Goal: Task Accomplishment & Management: Use online tool/utility

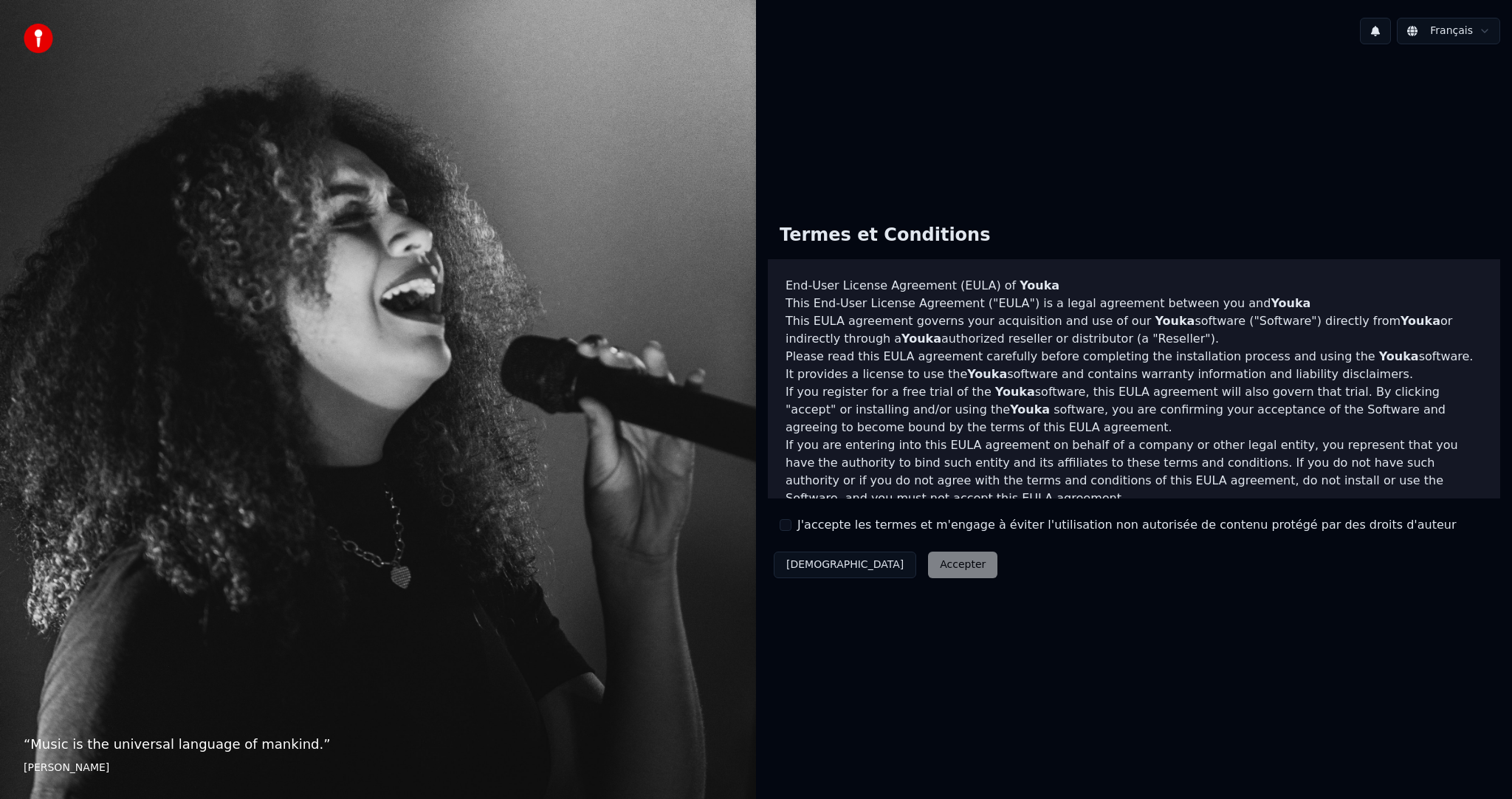
click at [829, 525] on label "J'accepte les termes et m'engage à éviter l'utilisation non autorisée de conten…" at bounding box center [1127, 525] width 658 height 18
click at [792, 525] on button "J'accepte les termes et m'engage à éviter l'utilisation non autorisée de conten…" at bounding box center [785, 525] width 12 height 12
click at [928, 573] on button "Accepter" at bounding box center [962, 565] width 69 height 27
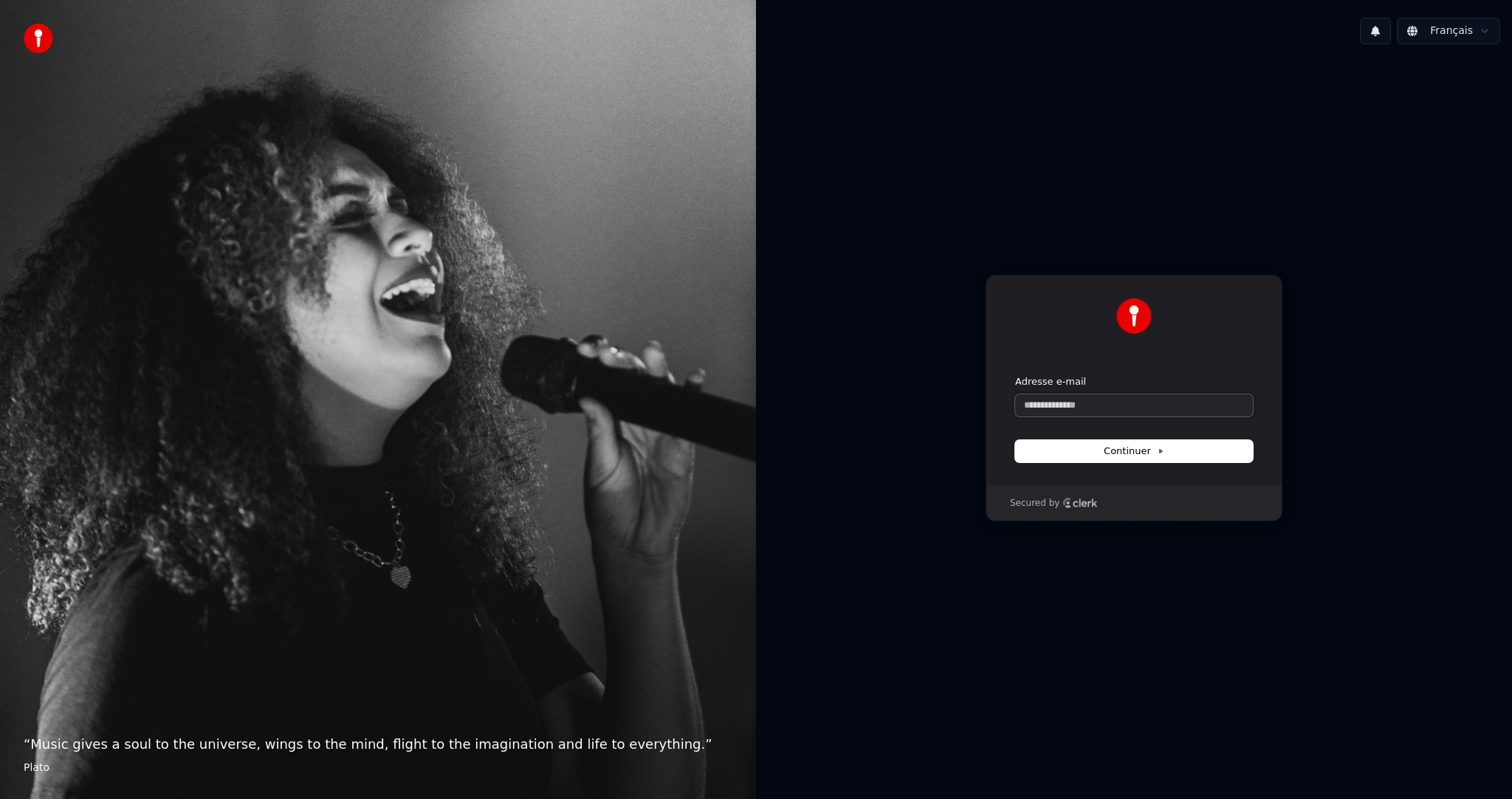
click at [1039, 408] on input "Adresse e-mail" at bounding box center [1134, 405] width 238 height 23
click at [1084, 413] on input "Adresse e-mail" at bounding box center [1134, 405] width 238 height 23
click at [1139, 453] on span "Continuer" at bounding box center [1134, 451] width 61 height 13
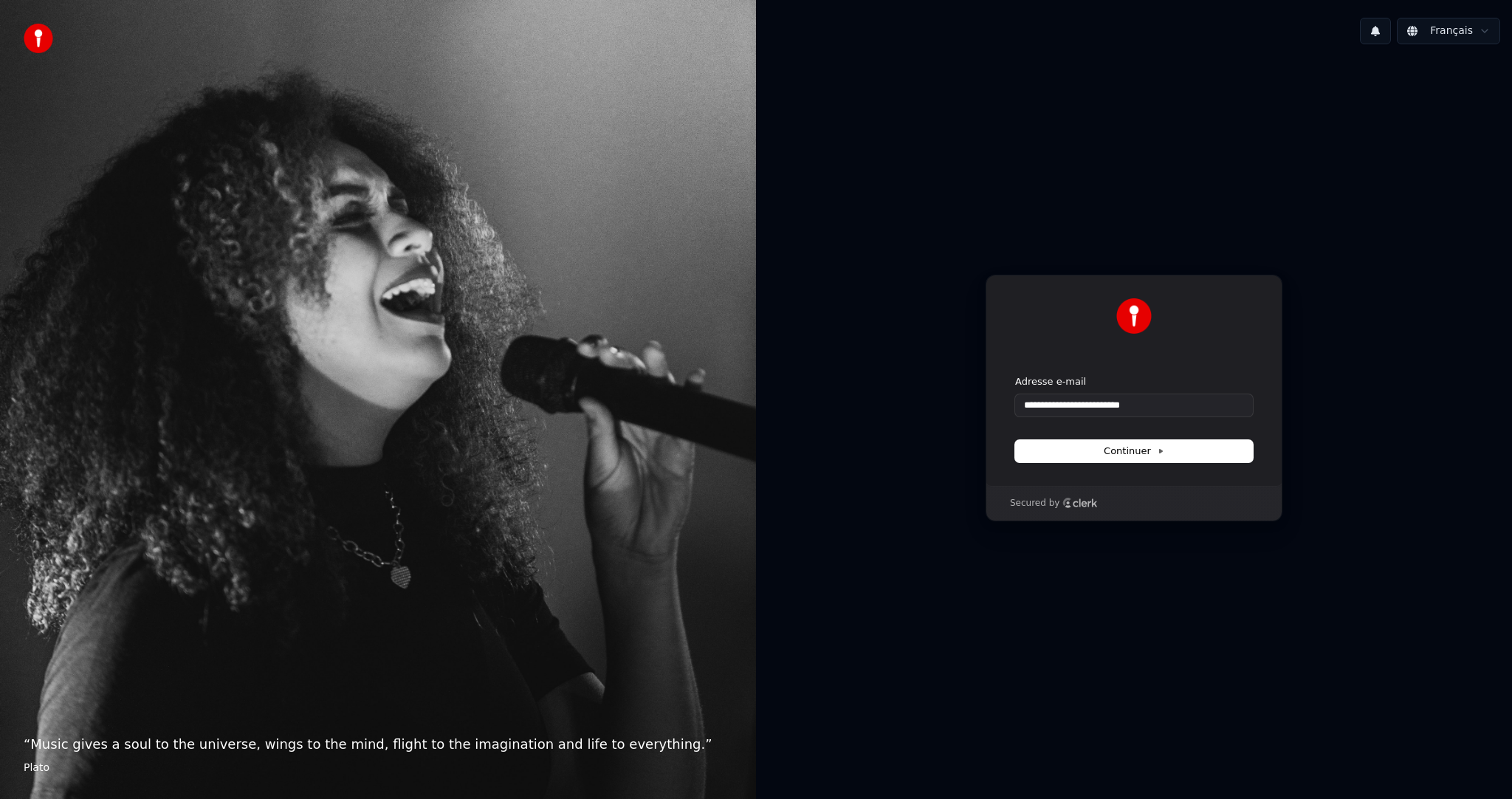
type input "**********"
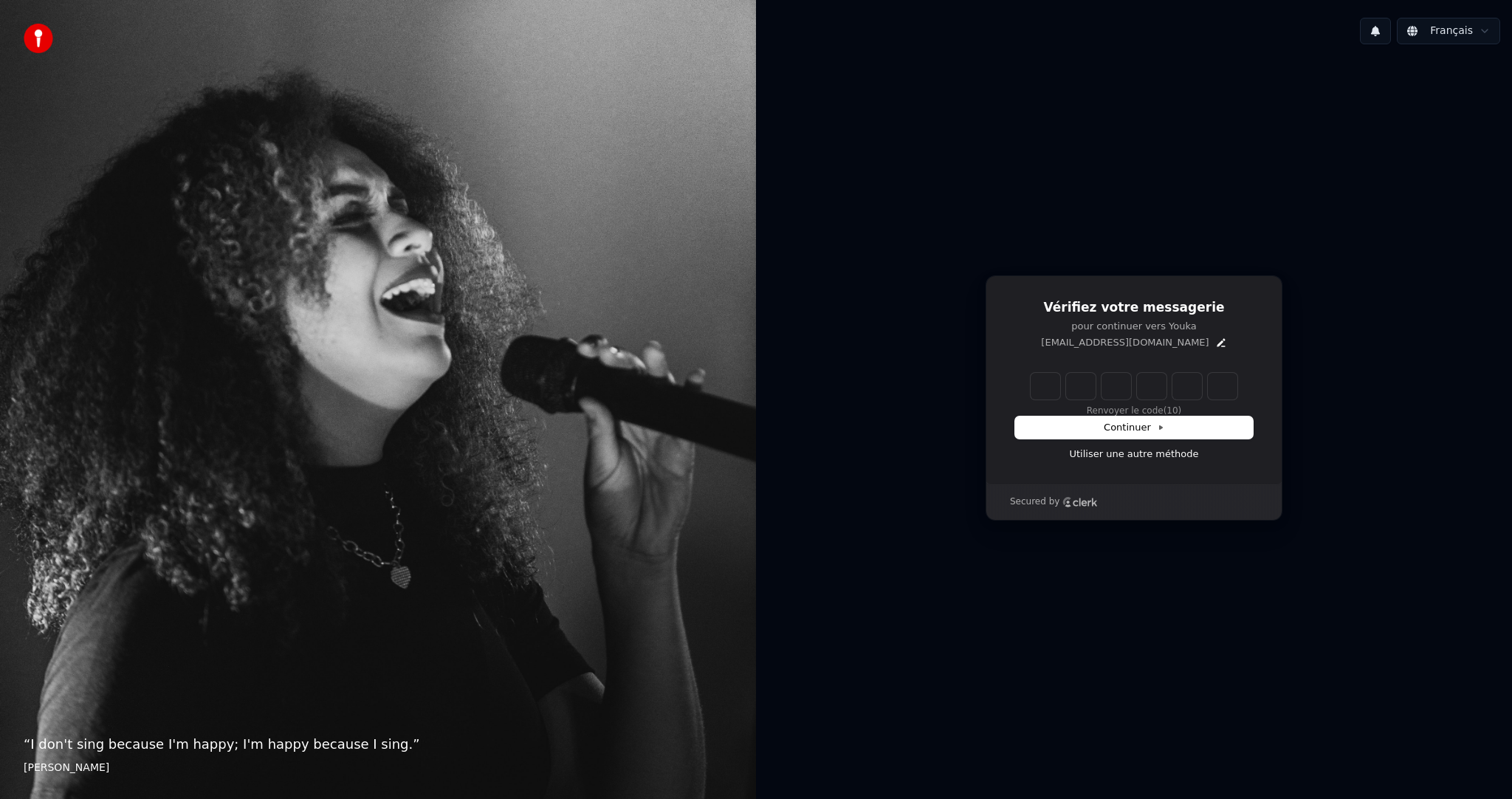
click at [1049, 381] on input "Enter verification code" at bounding box center [1134, 386] width 207 height 27
type input "******"
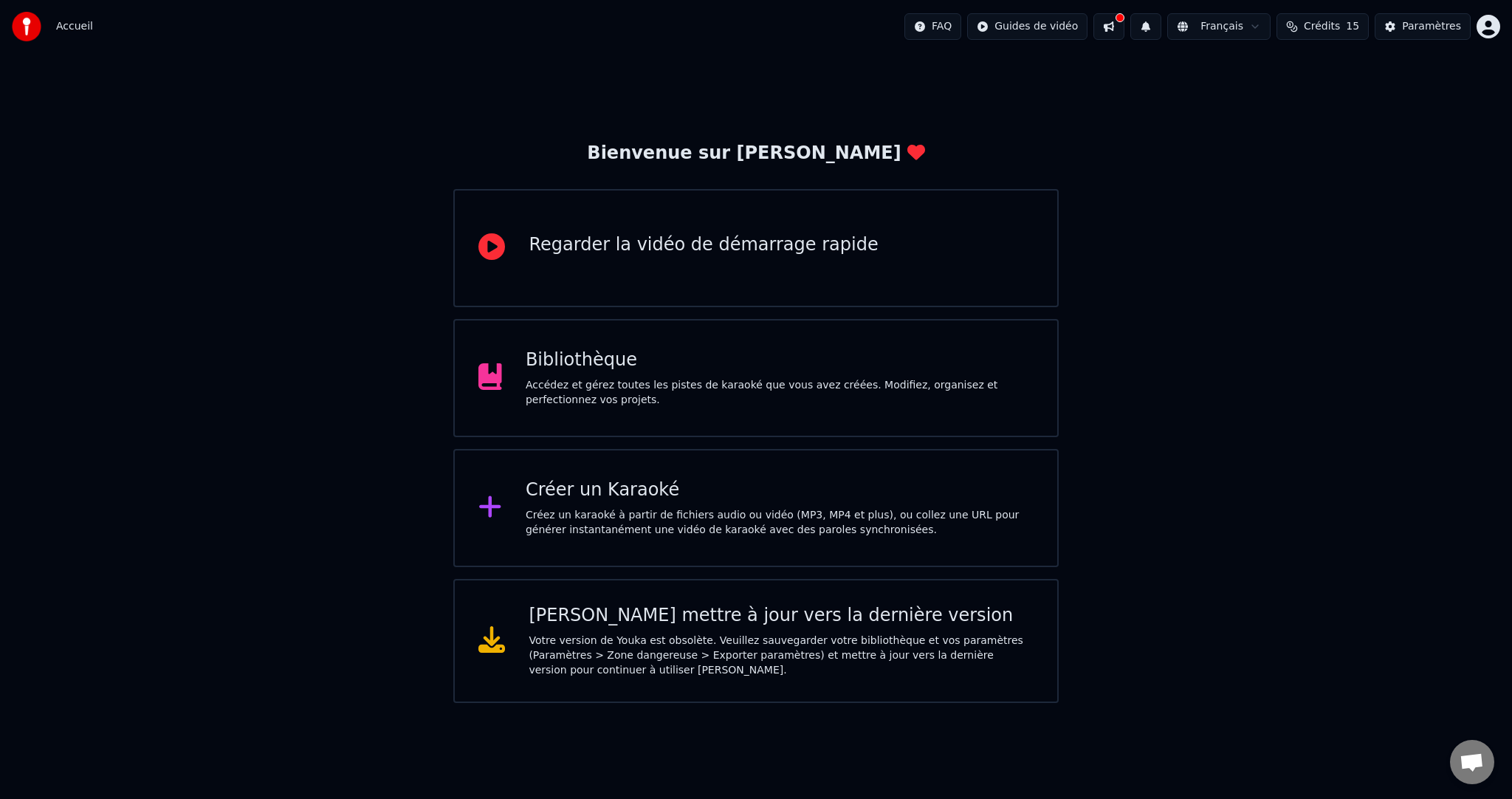
click at [578, 516] on div "Créez un karaoké à partir de fichiers audio ou vidéo (MP3, MP4 et plus), ou col…" at bounding box center [779, 522] width 508 height 29
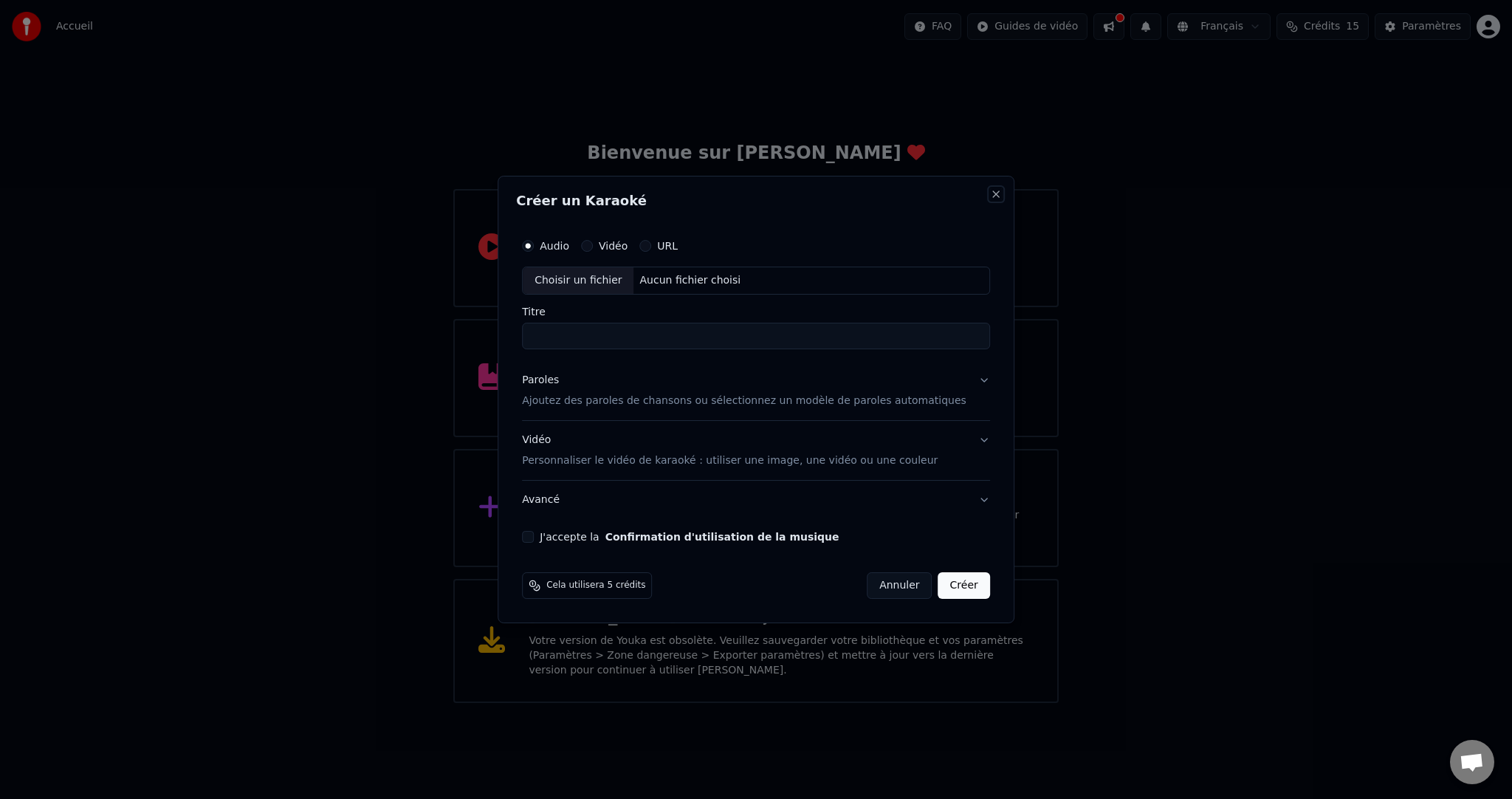
click at [990, 193] on button "Close" at bounding box center [996, 194] width 12 height 12
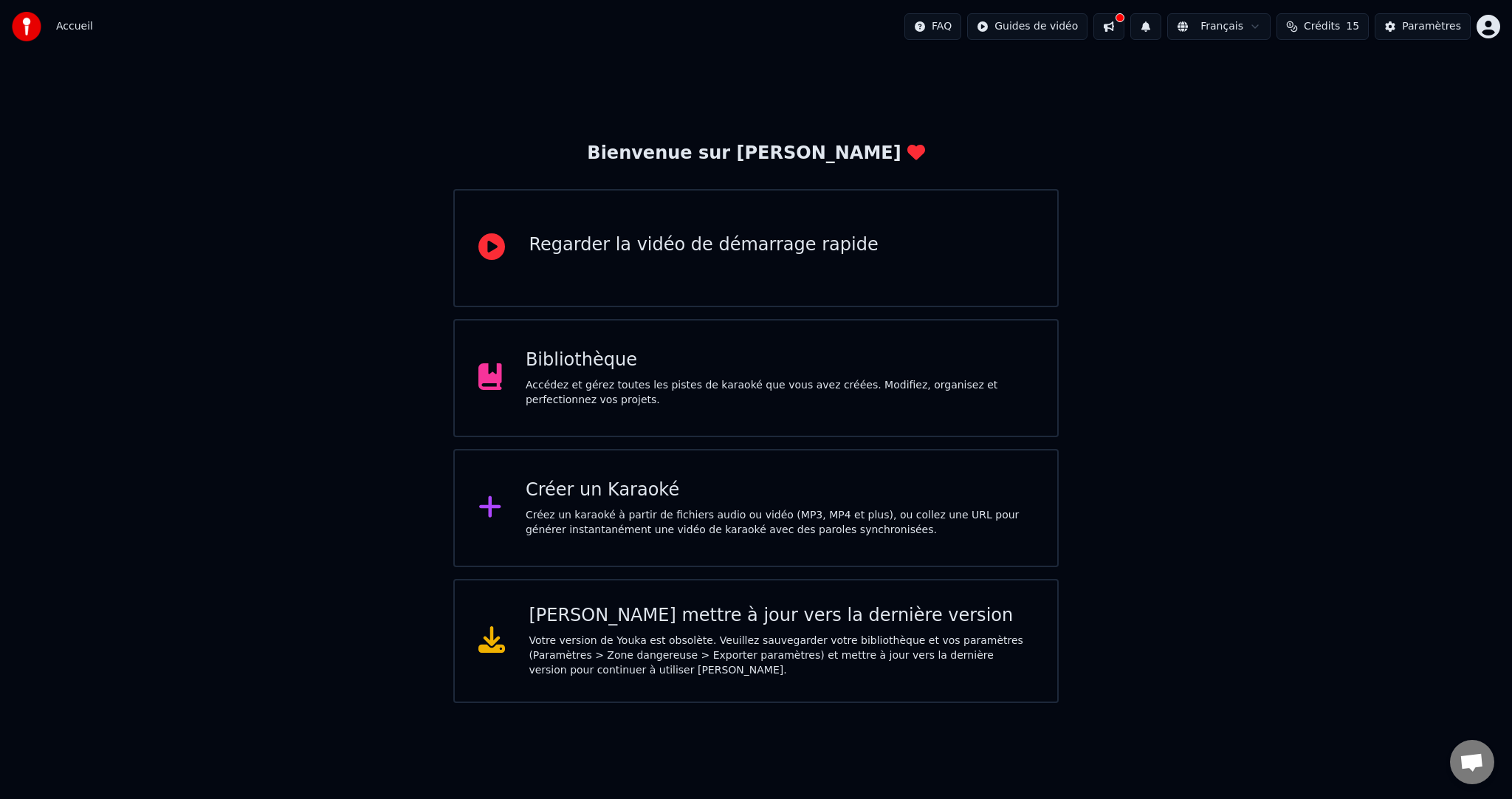
click at [623, 520] on div "Créez un karaoké à partir de fichiers audio ou vidéo (MP3, MP4 et plus), ou col…" at bounding box center [779, 522] width 508 height 29
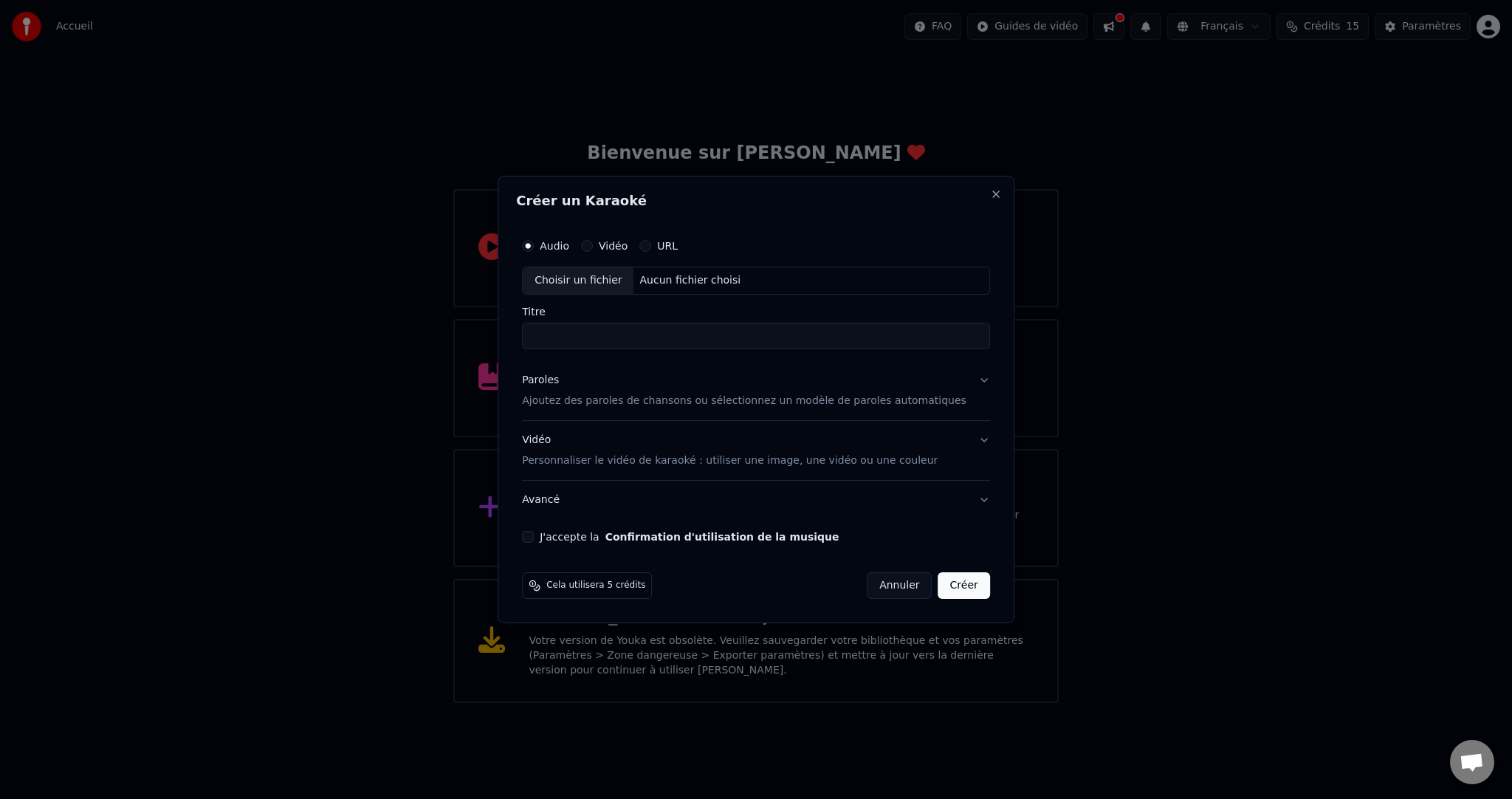
click at [601, 279] on div "Choisir un fichier" at bounding box center [578, 281] width 111 height 27
type input "**********"
click at [940, 580] on button "Créer" at bounding box center [964, 585] width 52 height 27
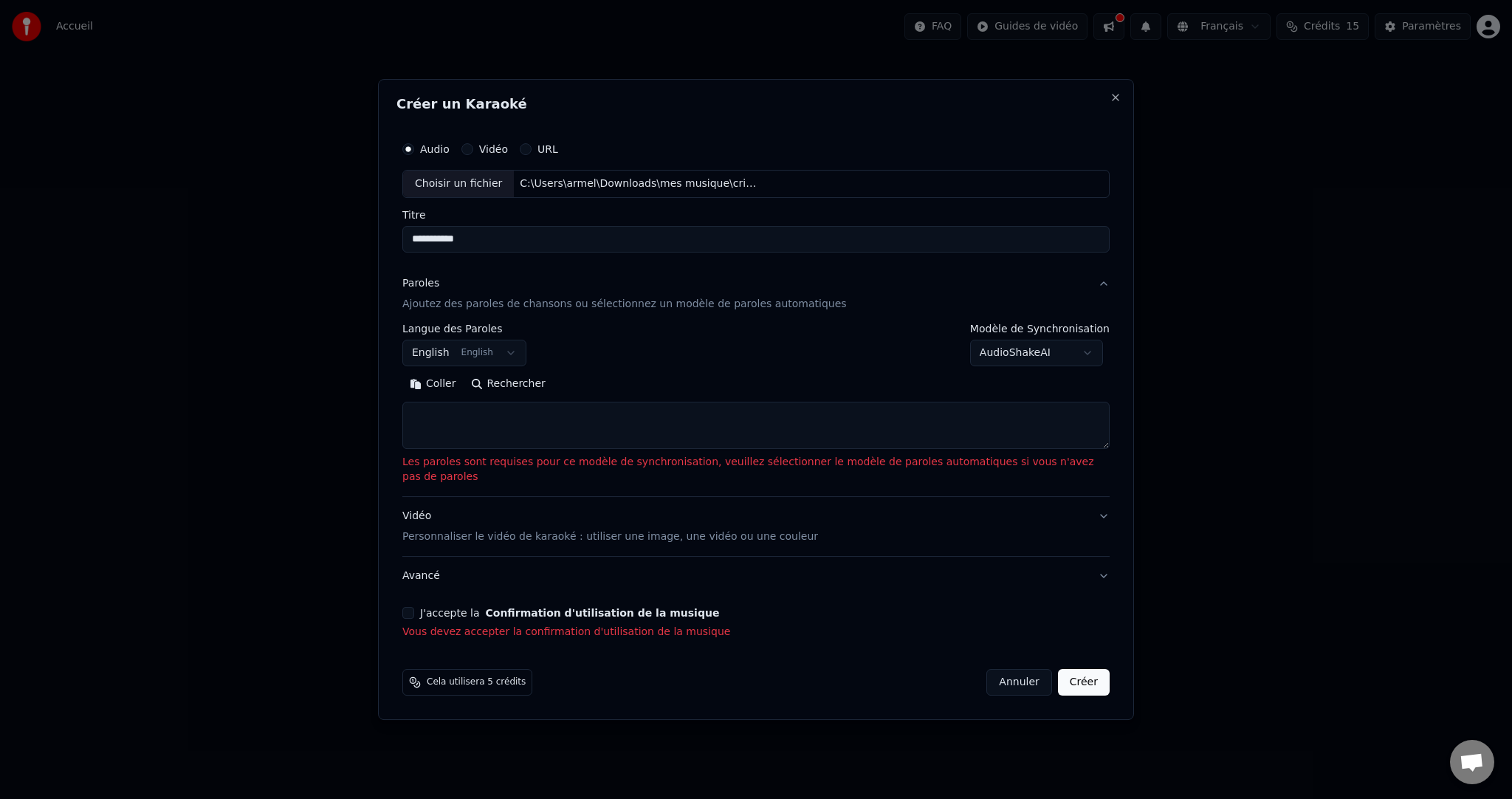
click at [492, 608] on label "J'accepte la Confirmation d'utilisation de la musique" at bounding box center [569, 613] width 299 height 10
click at [414, 607] on button "J'accepte la Confirmation d'utilisation de la musique" at bounding box center [408, 613] width 12 height 12
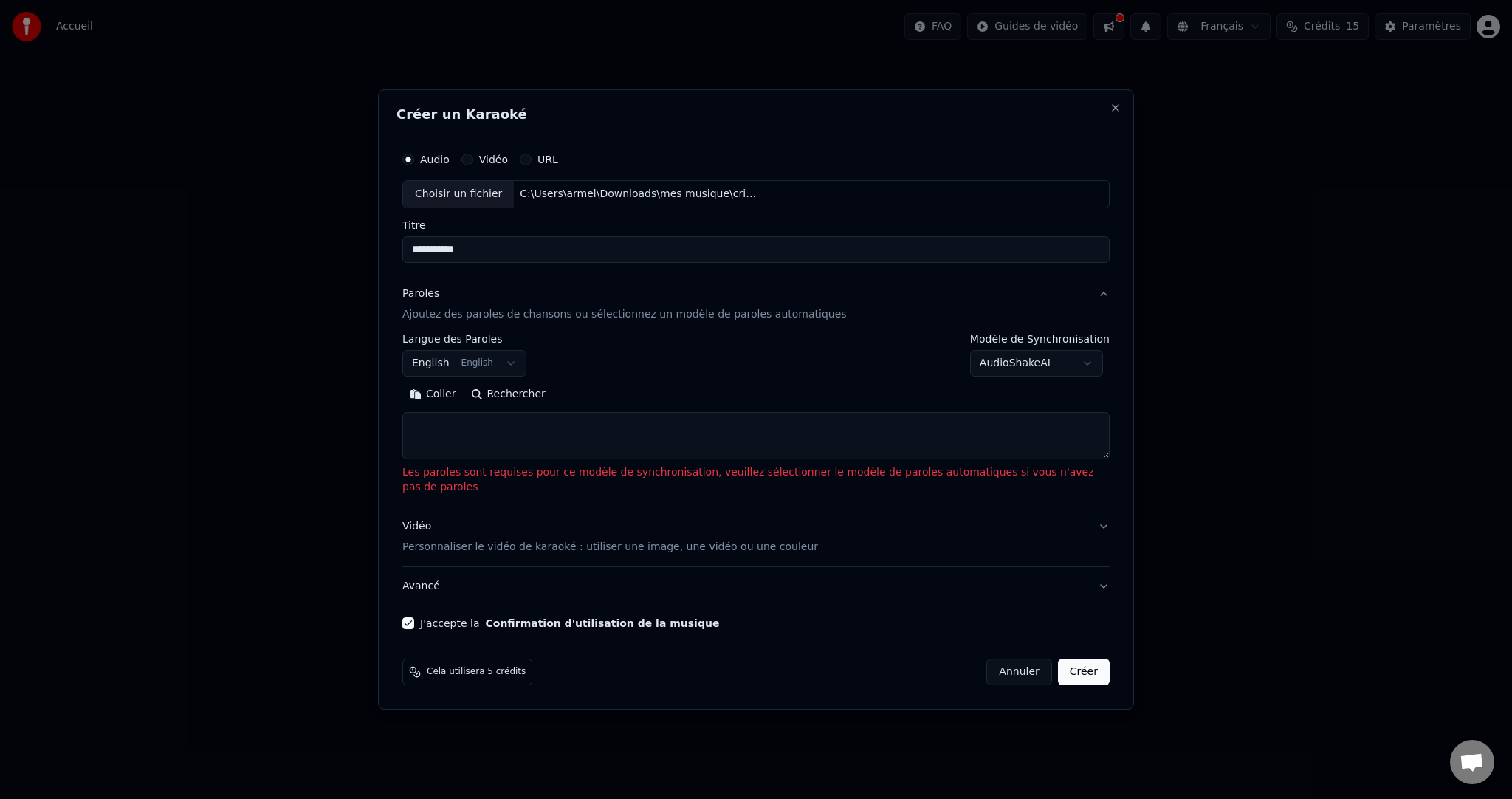
click at [530, 438] on textarea at bounding box center [756, 435] width 708 height 48
click at [456, 402] on button "Coller" at bounding box center [433, 394] width 62 height 23
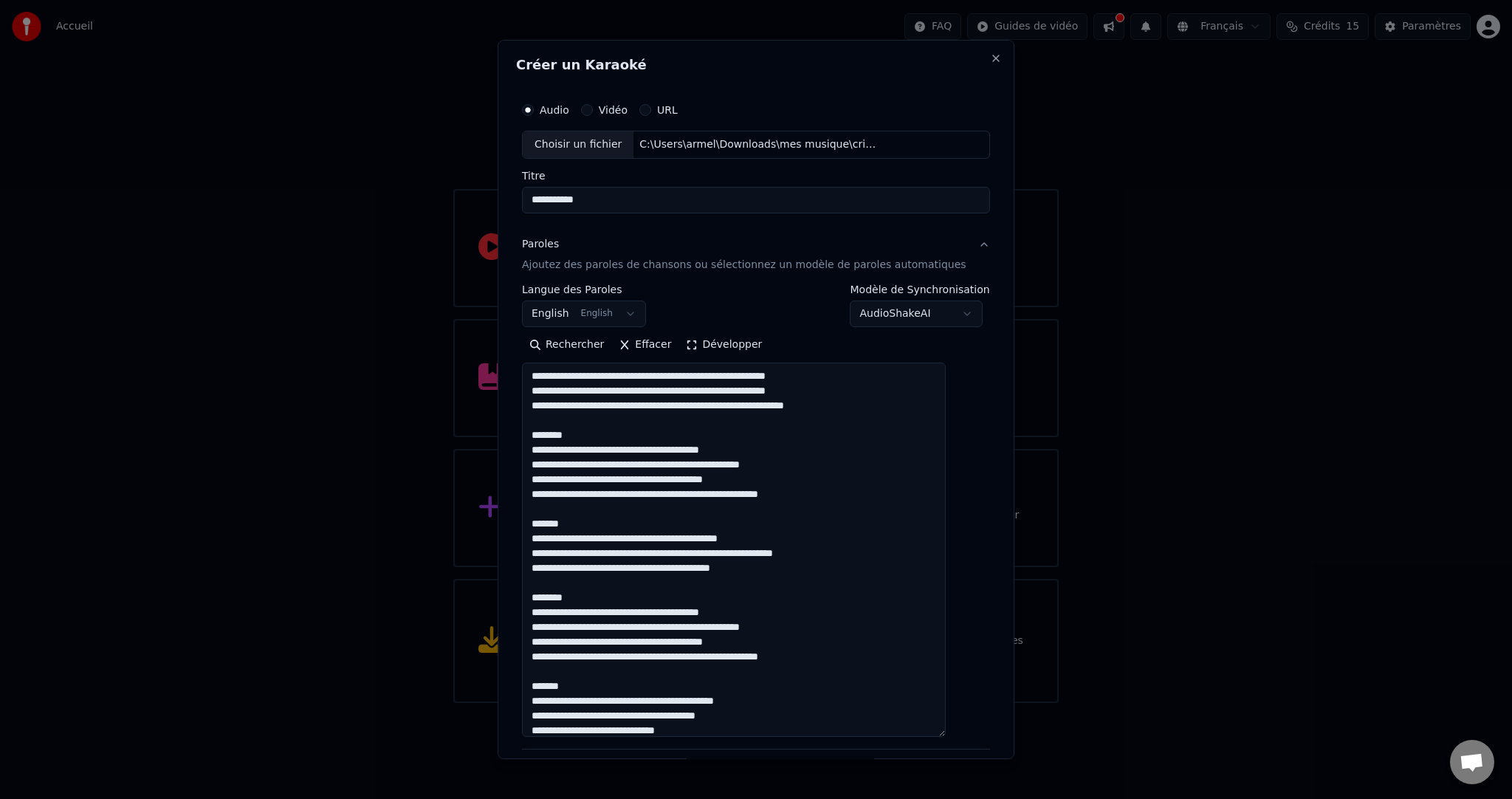
drag, startPoint x: 964, startPoint y: 473, endPoint x: 974, endPoint y: 733, distance: 260.2
click at [974, 733] on div "**********" at bounding box center [756, 400] width 517 height 720
drag, startPoint x: 576, startPoint y: 432, endPoint x: 494, endPoint y: 432, distance: 82.0
click at [494, 432] on body "**********" at bounding box center [756, 351] width 1512 height 703
click at [605, 429] on textarea at bounding box center [733, 550] width 423 height 374
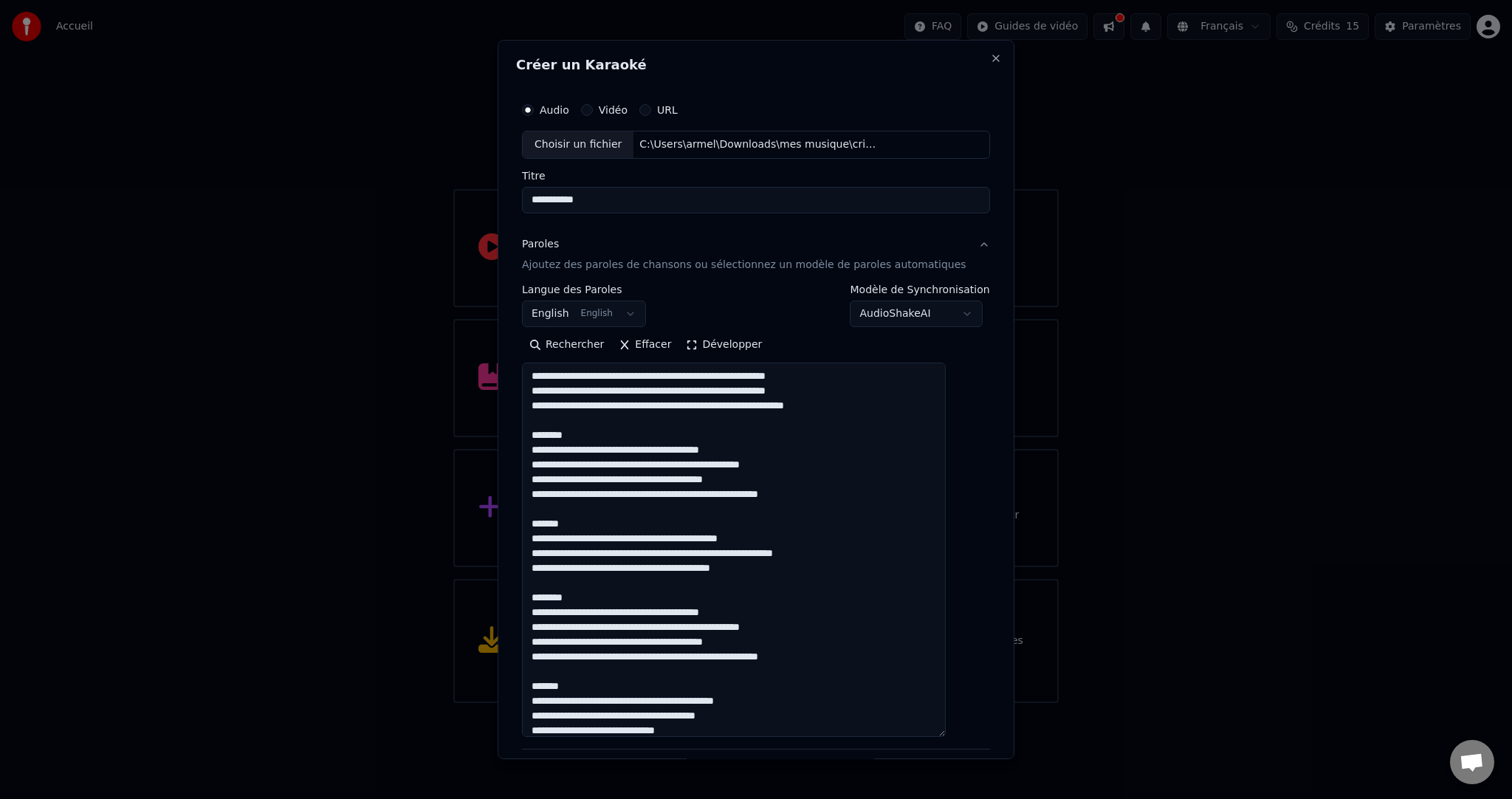
drag, startPoint x: 594, startPoint y: 432, endPoint x: 529, endPoint y: 430, distance: 65.0
click at [529, 430] on div "**********" at bounding box center [756, 400] width 517 height 720
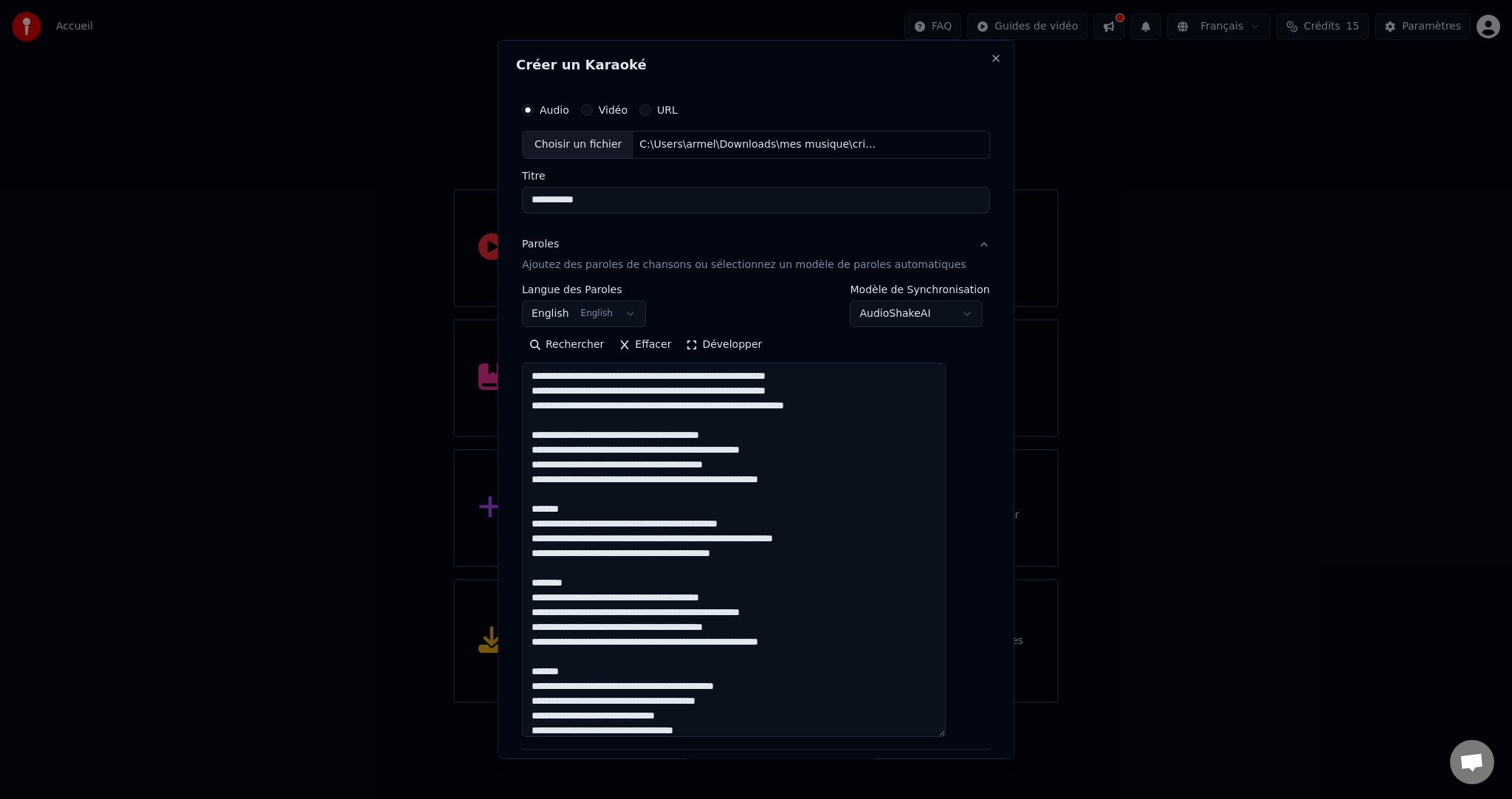
drag, startPoint x: 584, startPoint y: 513, endPoint x: 518, endPoint y: 509, distance: 66.1
click at [518, 509] on div "**********" at bounding box center [756, 400] width 517 height 720
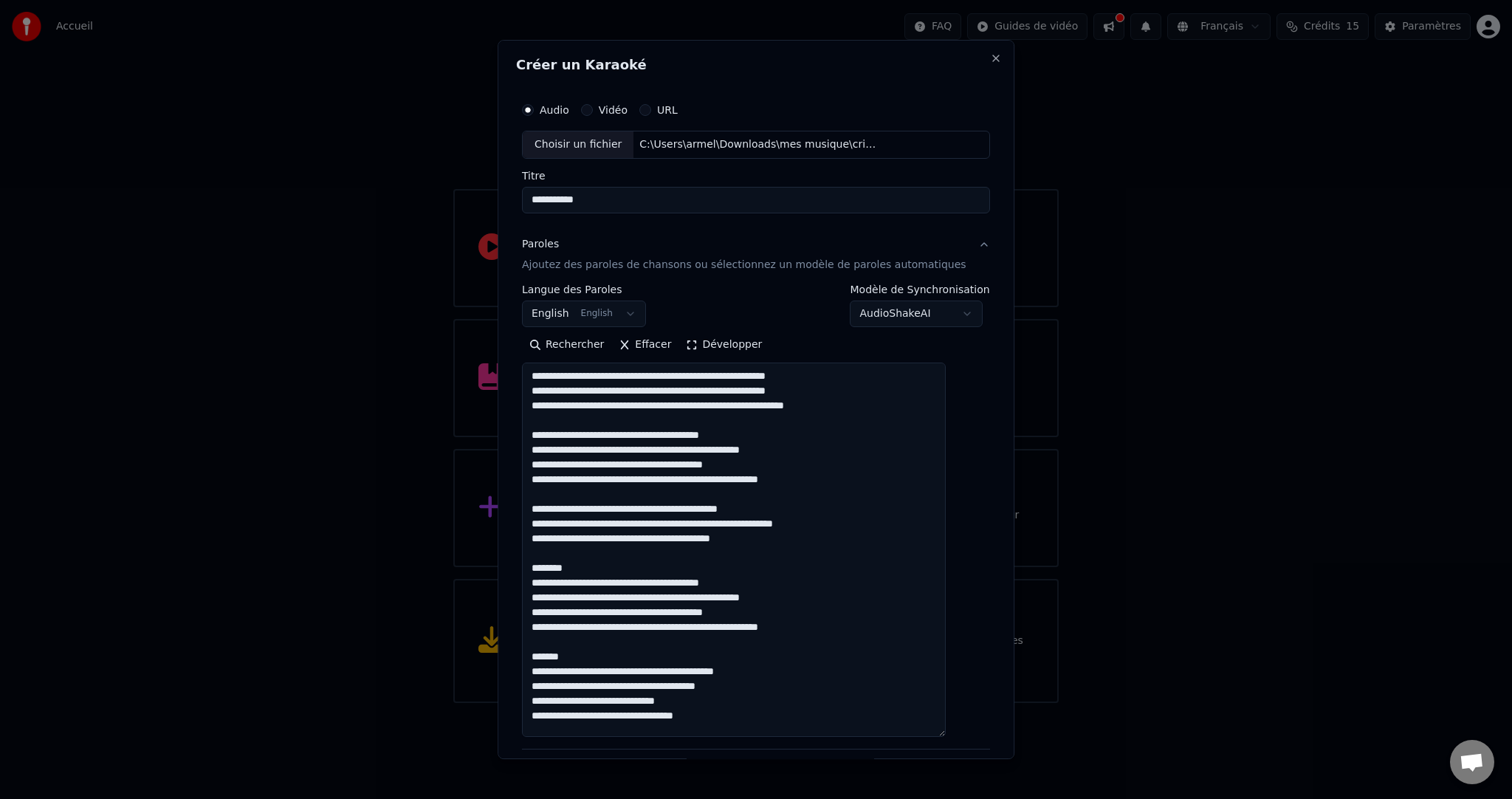
drag, startPoint x: 588, startPoint y: 569, endPoint x: 528, endPoint y: 569, distance: 60.0
click at [528, 569] on div "**********" at bounding box center [756, 400] width 517 height 720
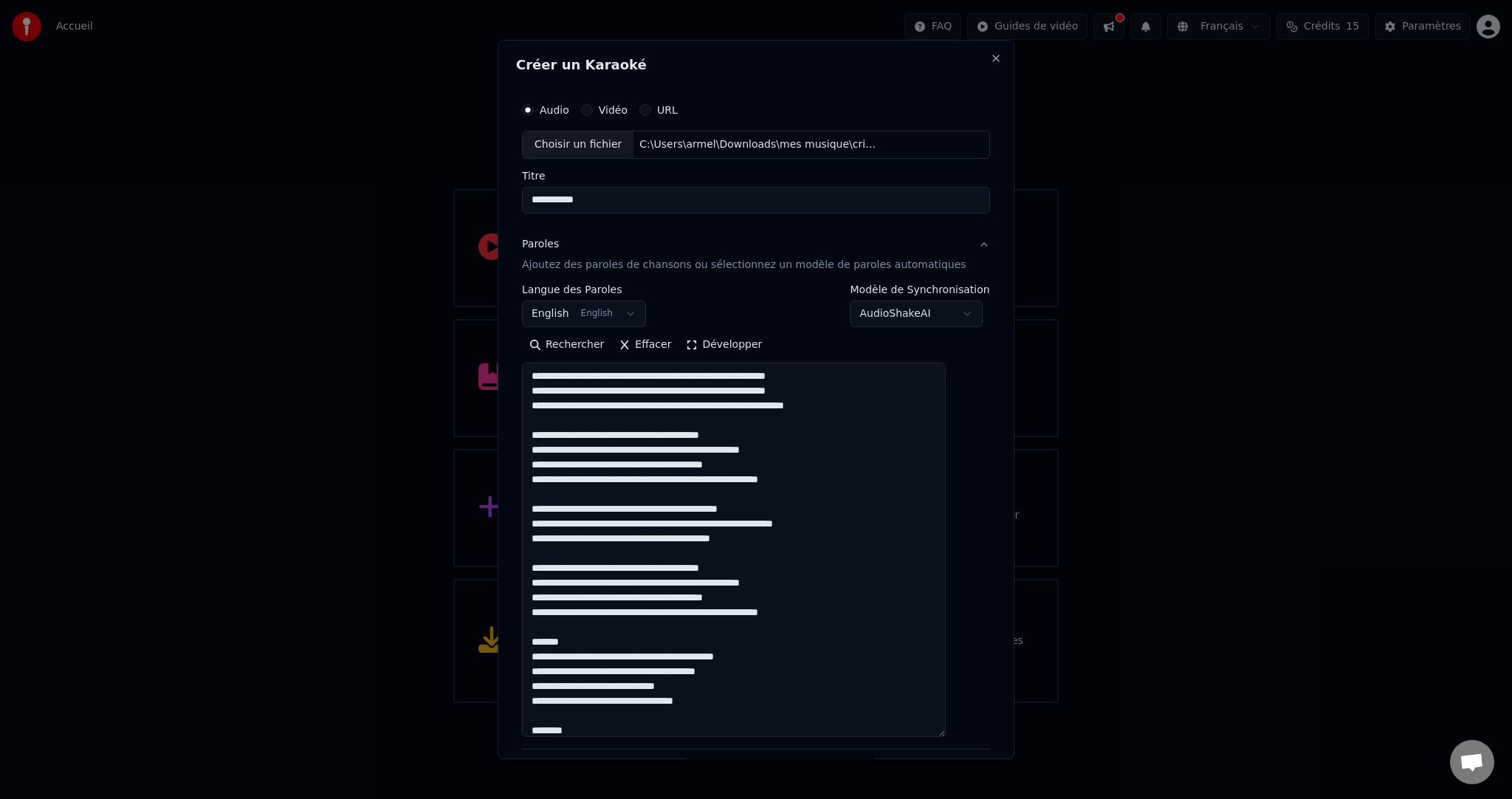
drag, startPoint x: 585, startPoint y: 639, endPoint x: 501, endPoint y: 641, distance: 84.0
click at [501, 641] on body "**********" at bounding box center [756, 351] width 1512 height 703
click at [604, 638] on textarea at bounding box center [733, 550] width 423 height 374
click at [591, 649] on textarea at bounding box center [733, 550] width 423 height 374
drag, startPoint x: 582, startPoint y: 641, endPoint x: 533, endPoint y: 641, distance: 49.0
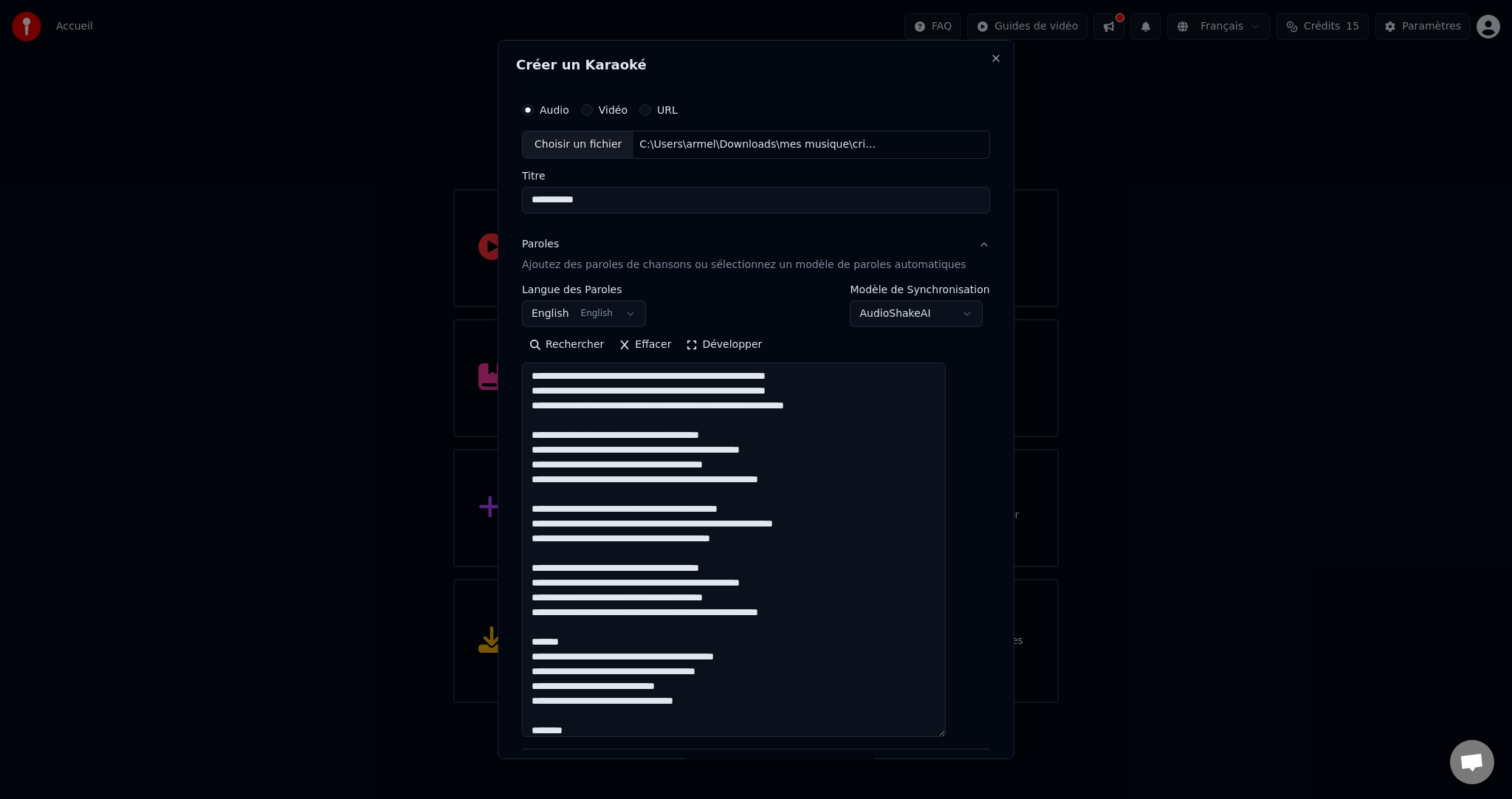
click at [533, 641] on div "**********" at bounding box center [756, 483] width 480 height 788
drag, startPoint x: 608, startPoint y: 713, endPoint x: 522, endPoint y: 718, distance: 86.1
click at [522, 718] on div "**********" at bounding box center [756, 400] width 517 height 720
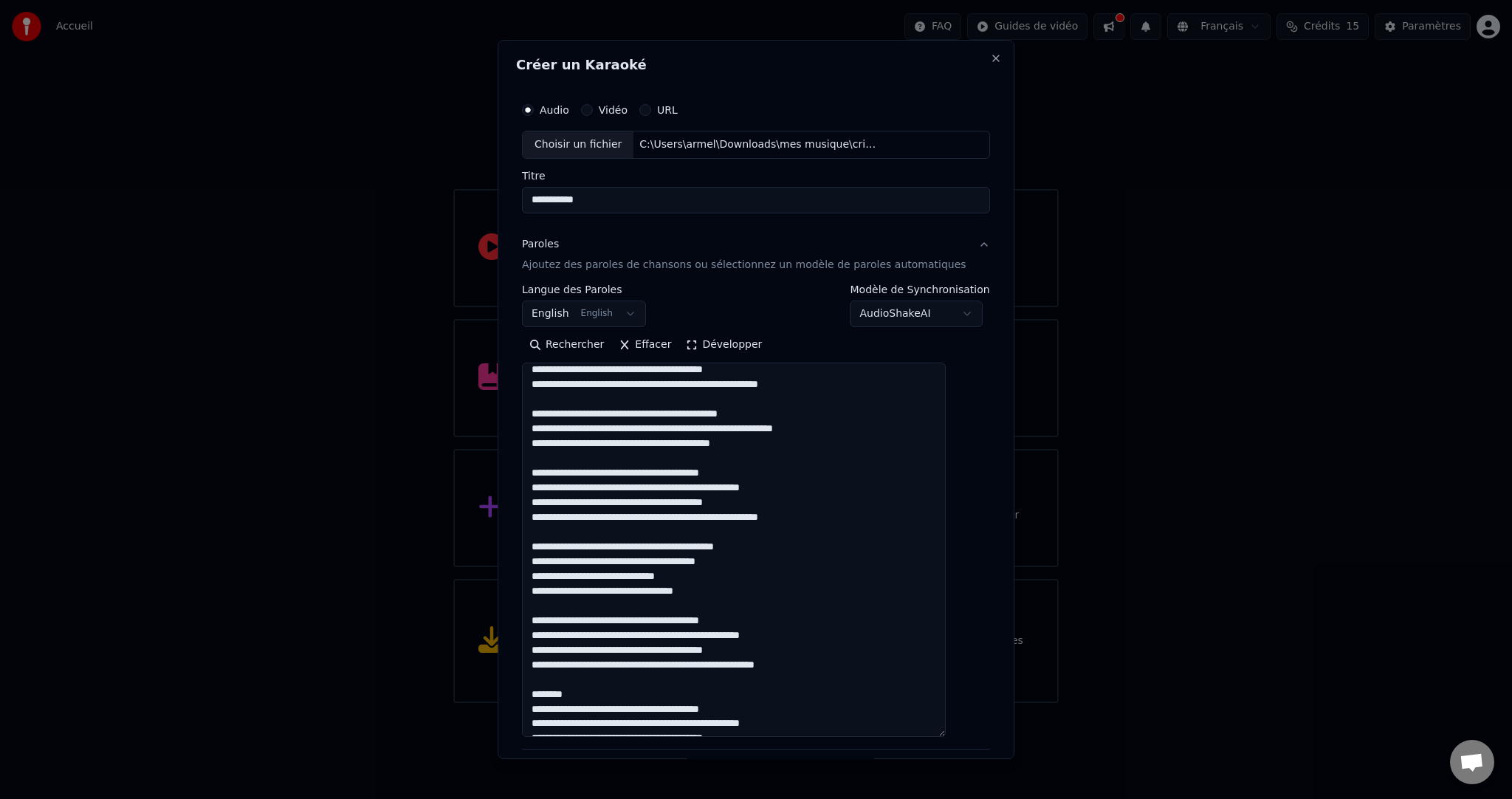
scroll to position [126, 0]
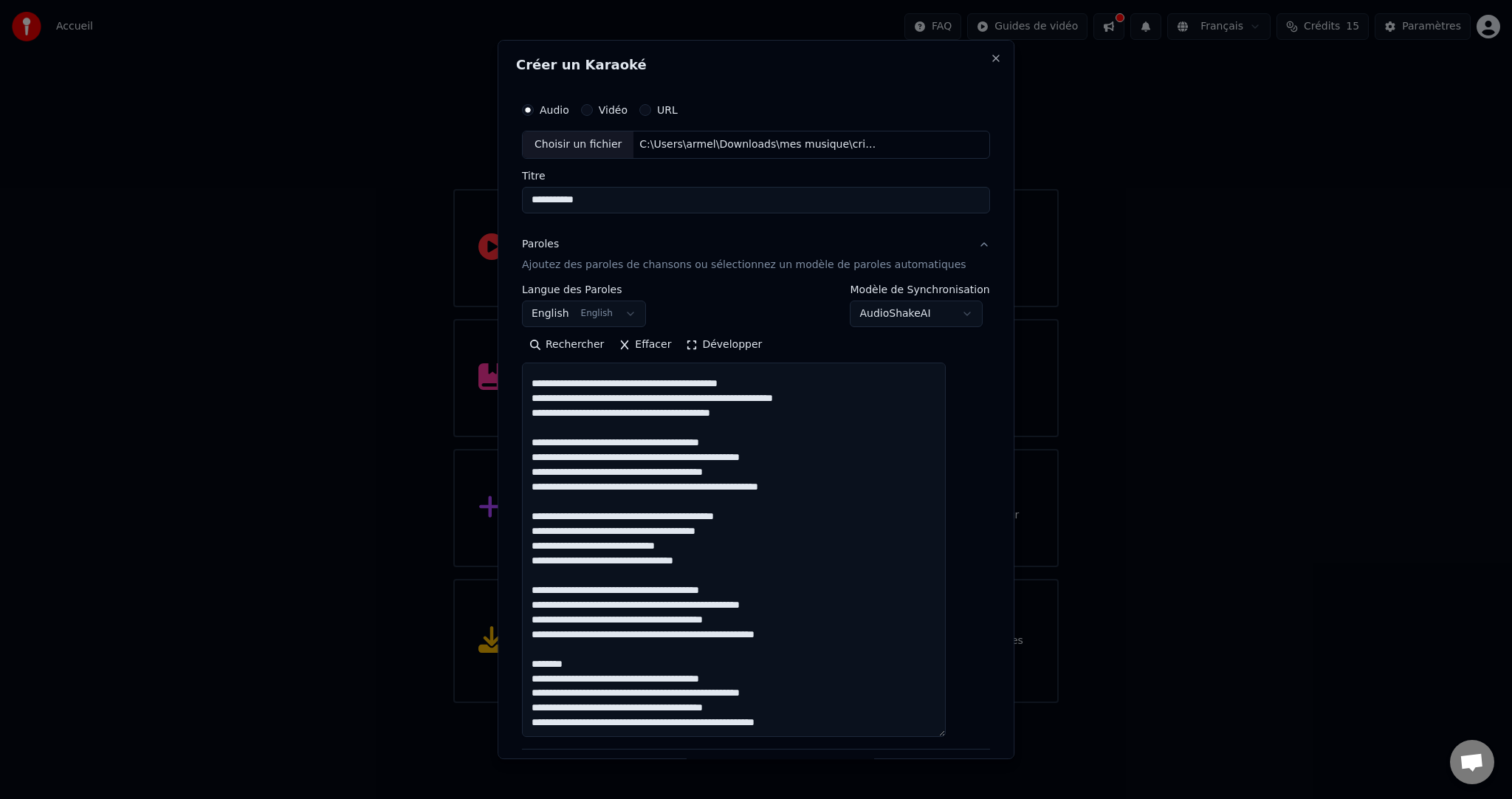
drag, startPoint x: 597, startPoint y: 661, endPoint x: 528, endPoint y: 671, distance: 69.7
click at [528, 671] on div "**********" at bounding box center [756, 400] width 517 height 720
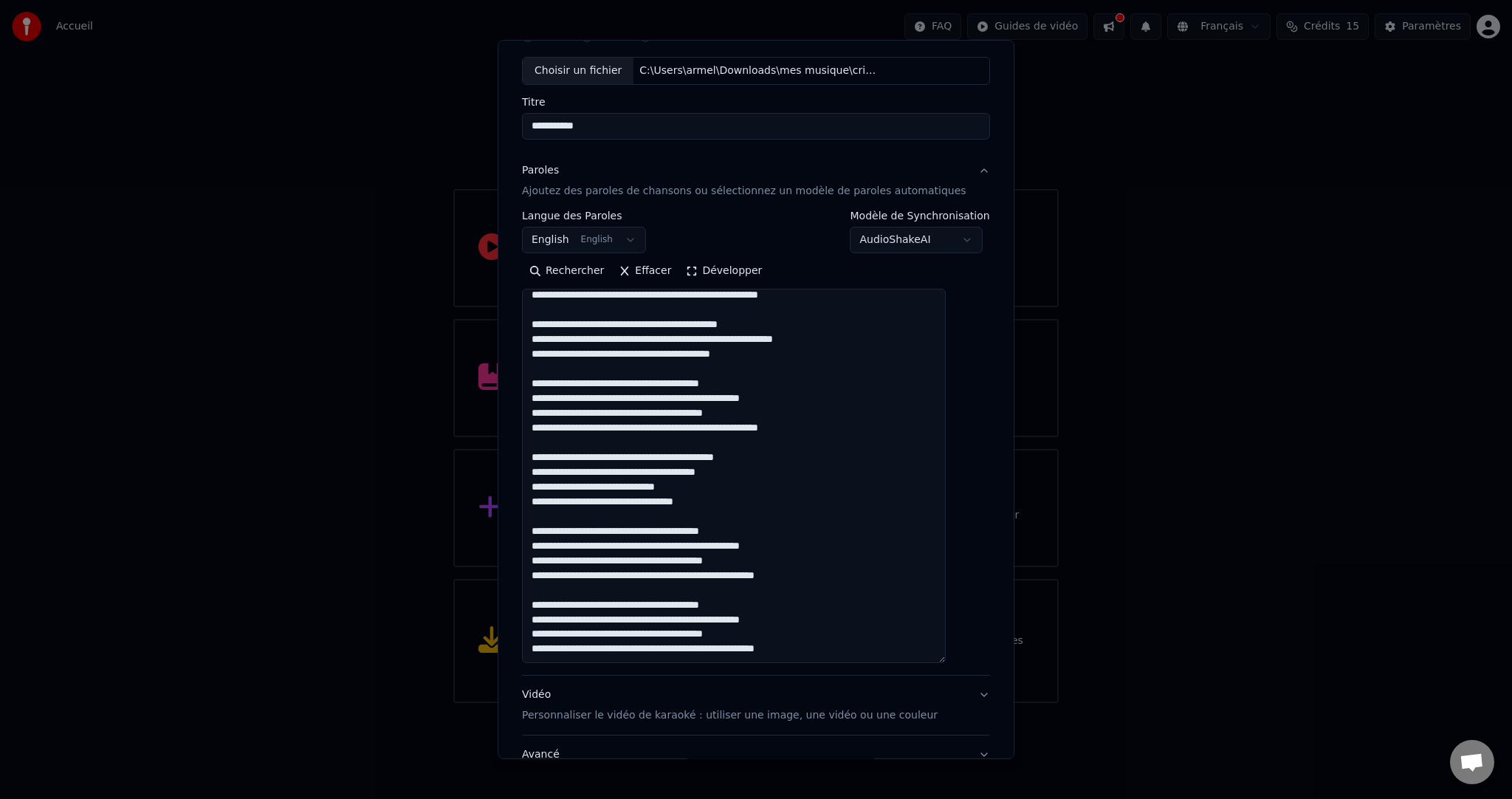
scroll to position [0, 0]
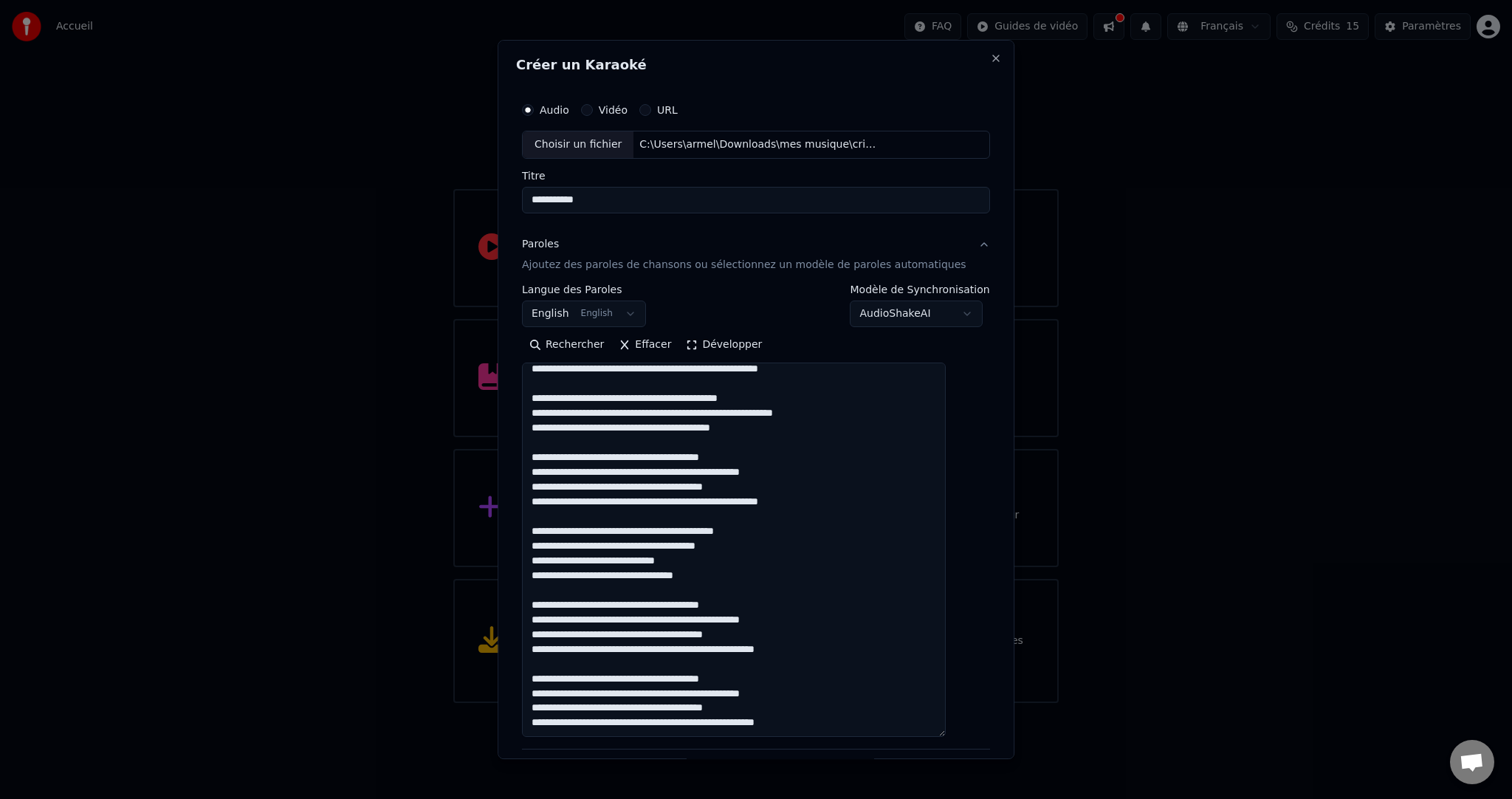
type textarea "**********"
click at [635, 310] on button "English English" at bounding box center [583, 314] width 124 height 27
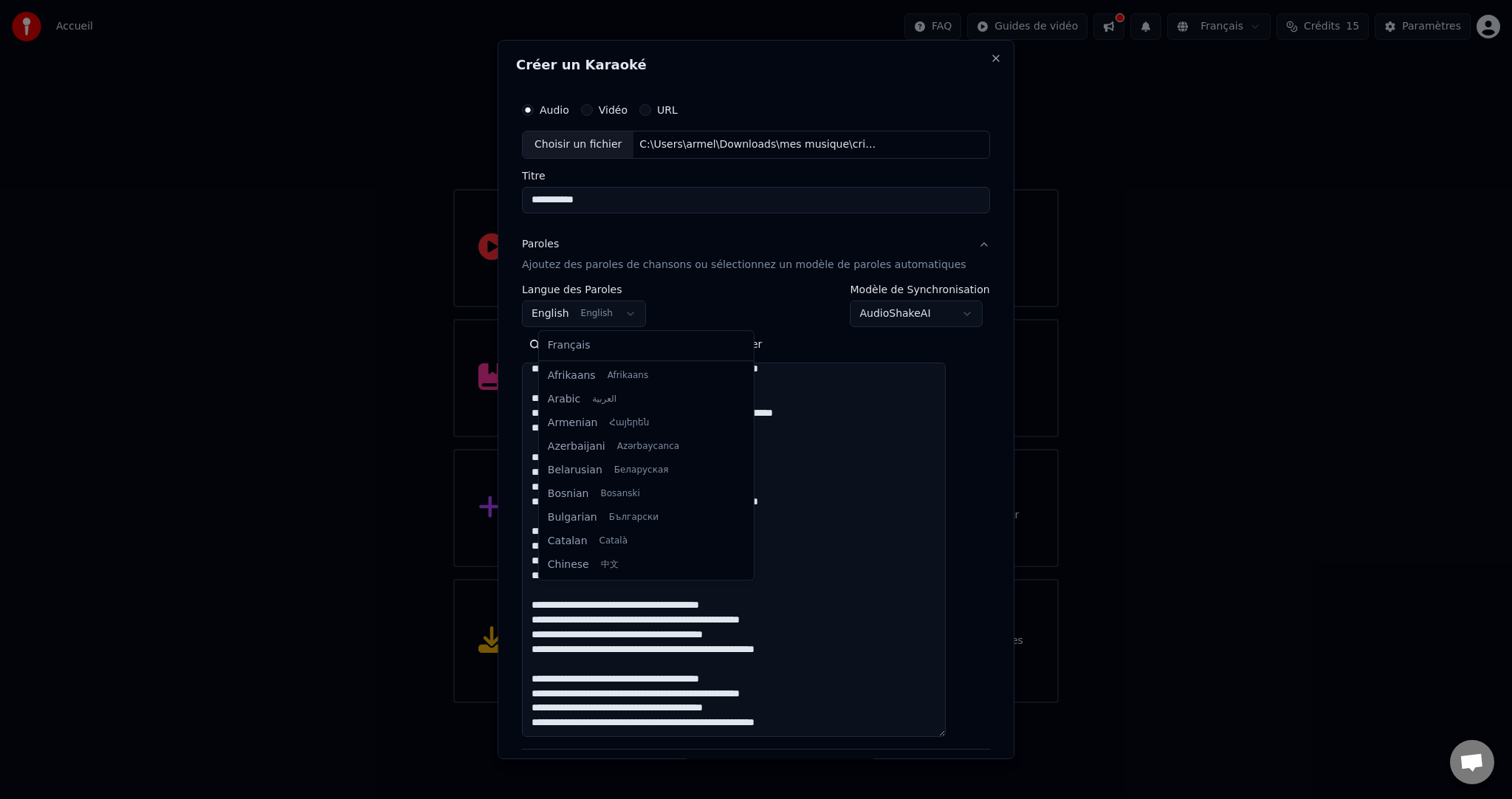
scroll to position [118, 0]
select select "**"
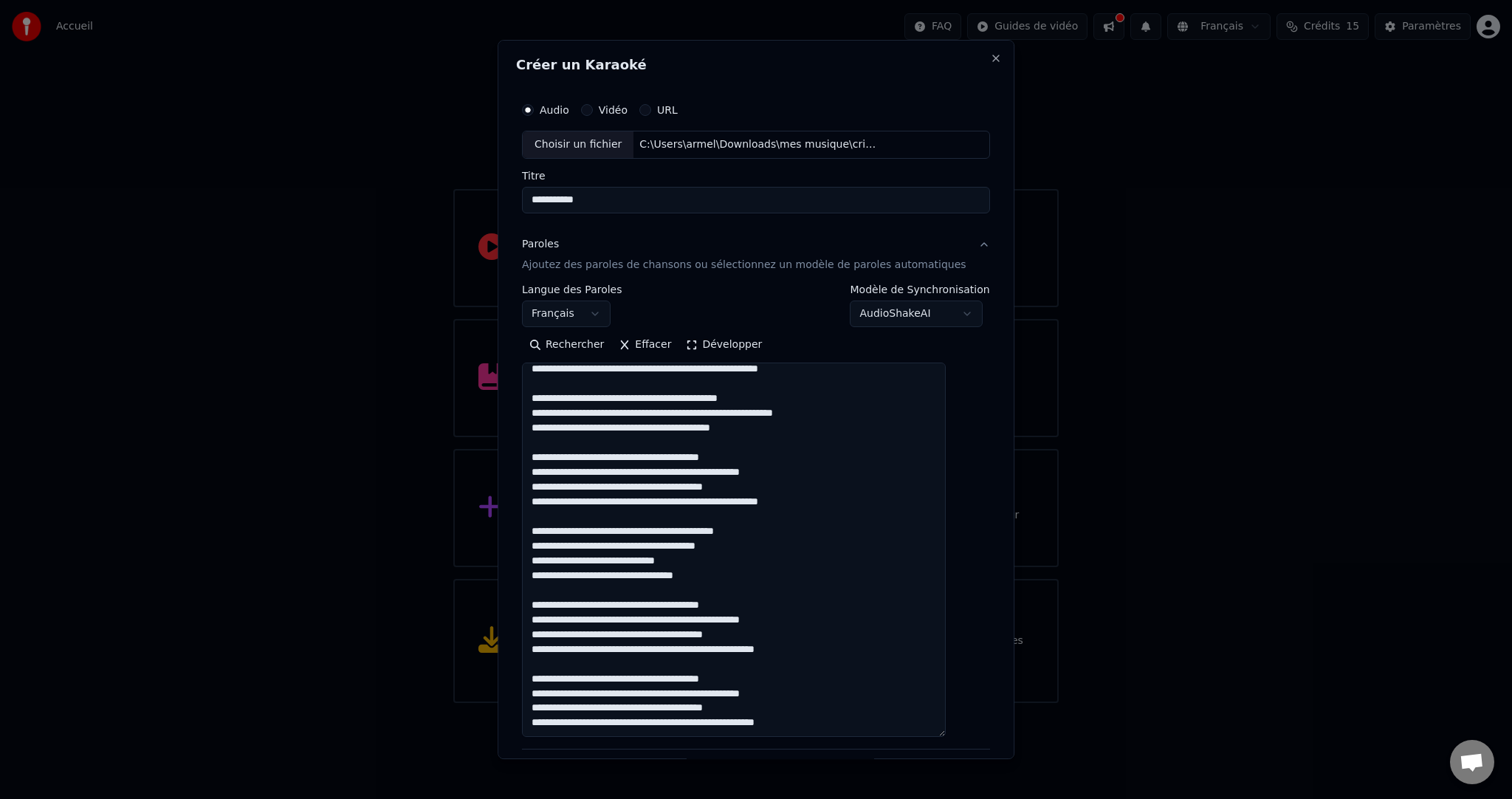
click at [936, 312] on body "**********" at bounding box center [756, 351] width 1512 height 703
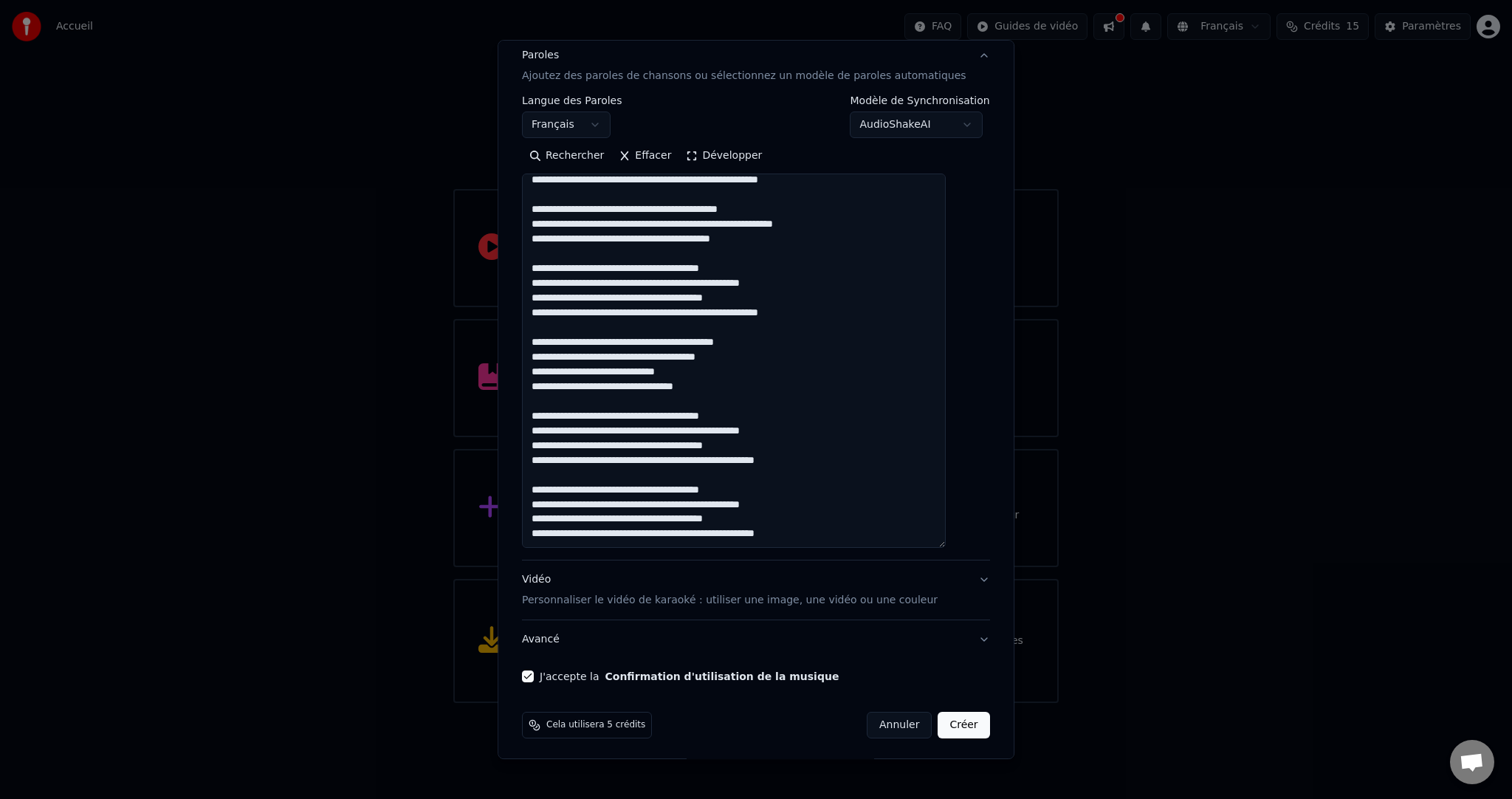
scroll to position [192, 0]
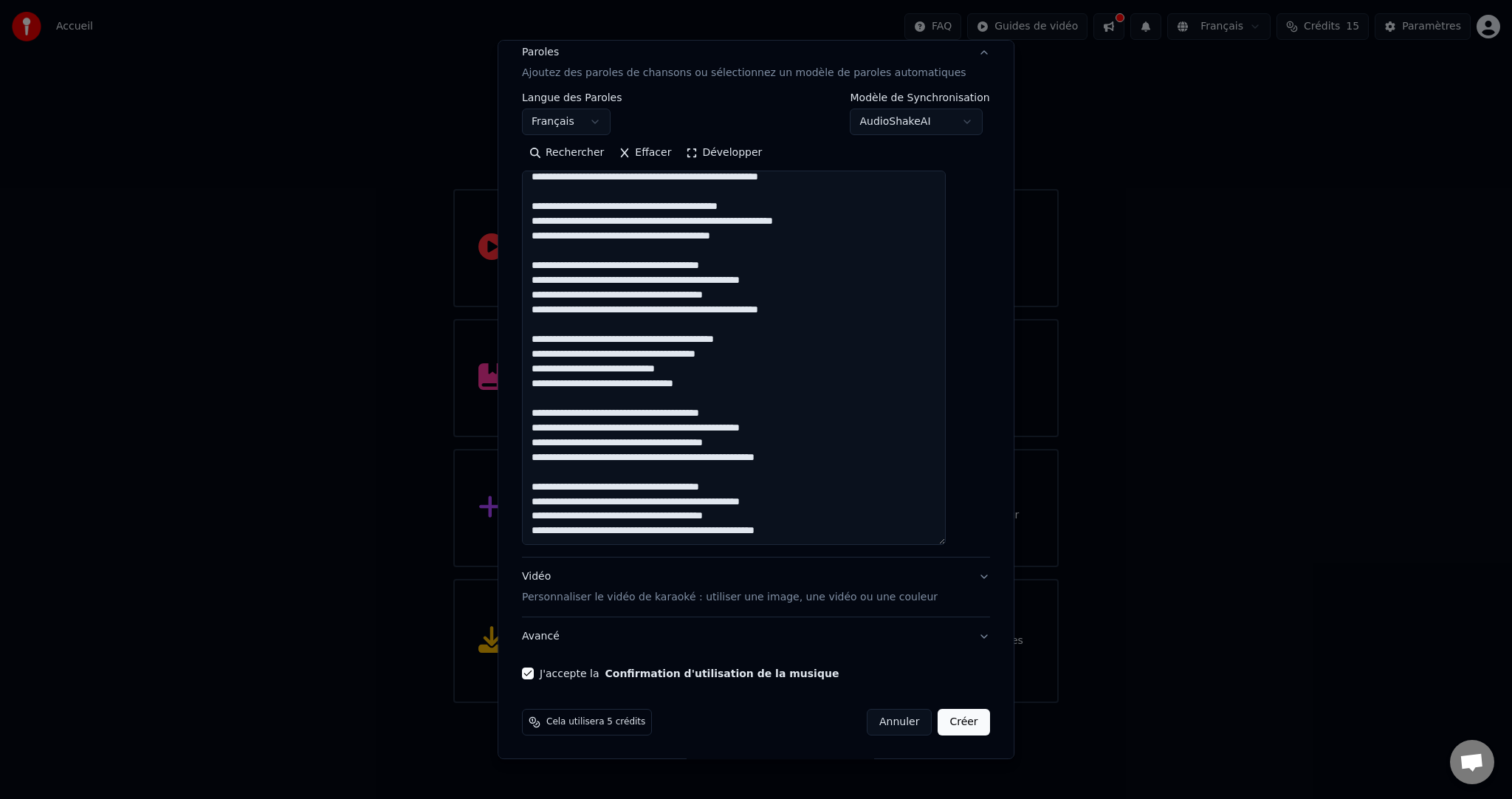
click at [941, 726] on button "Créer" at bounding box center [964, 722] width 52 height 27
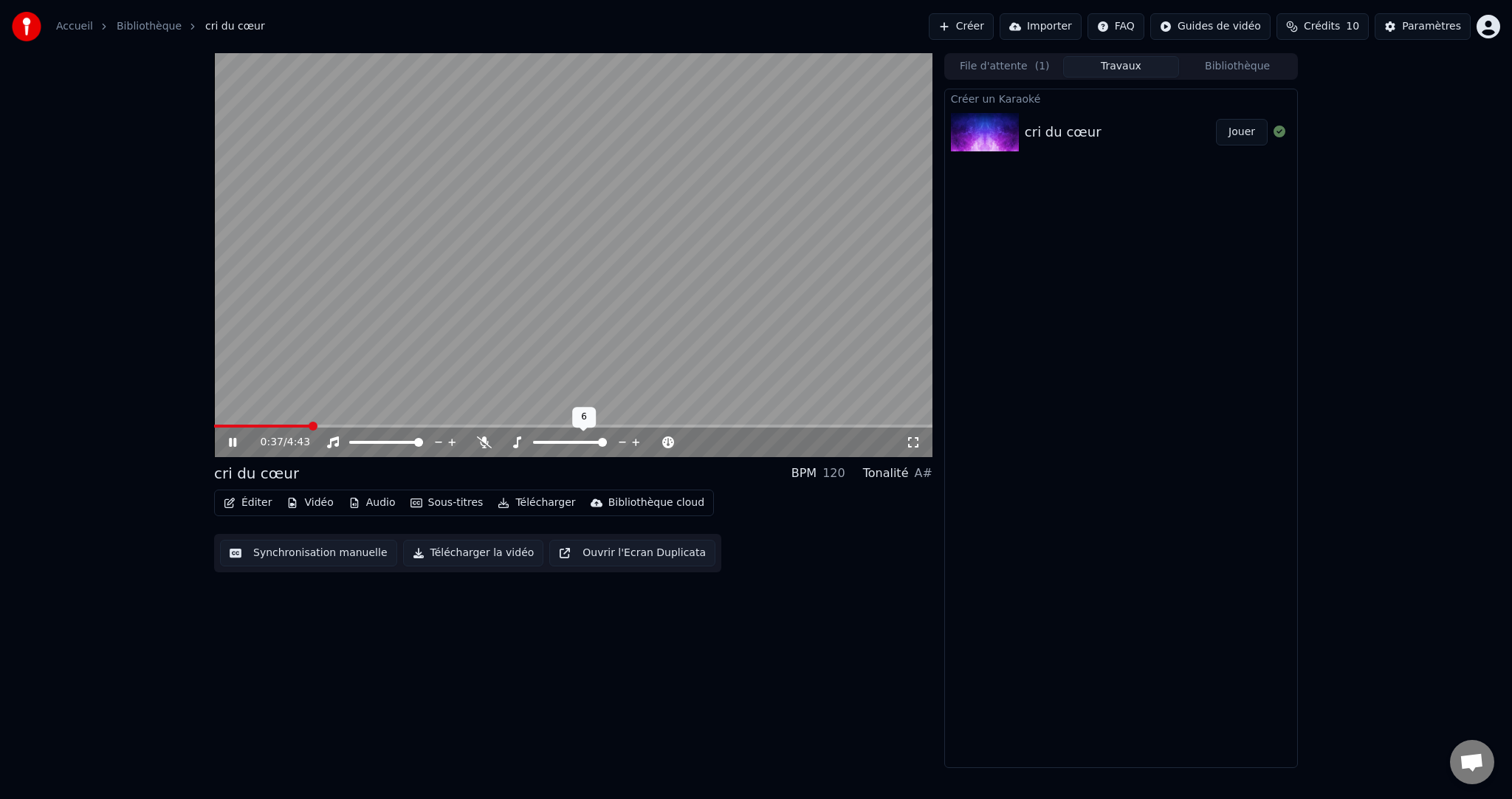
click at [607, 447] on span at bounding box center [602, 442] width 9 height 9
click at [568, 443] on span at bounding box center [570, 442] width 9 height 9
click at [423, 438] on span at bounding box center [418, 442] width 9 height 9
click at [488, 444] on icon at bounding box center [484, 443] width 15 height 12
click at [488, 444] on icon at bounding box center [484, 443] width 8 height 12
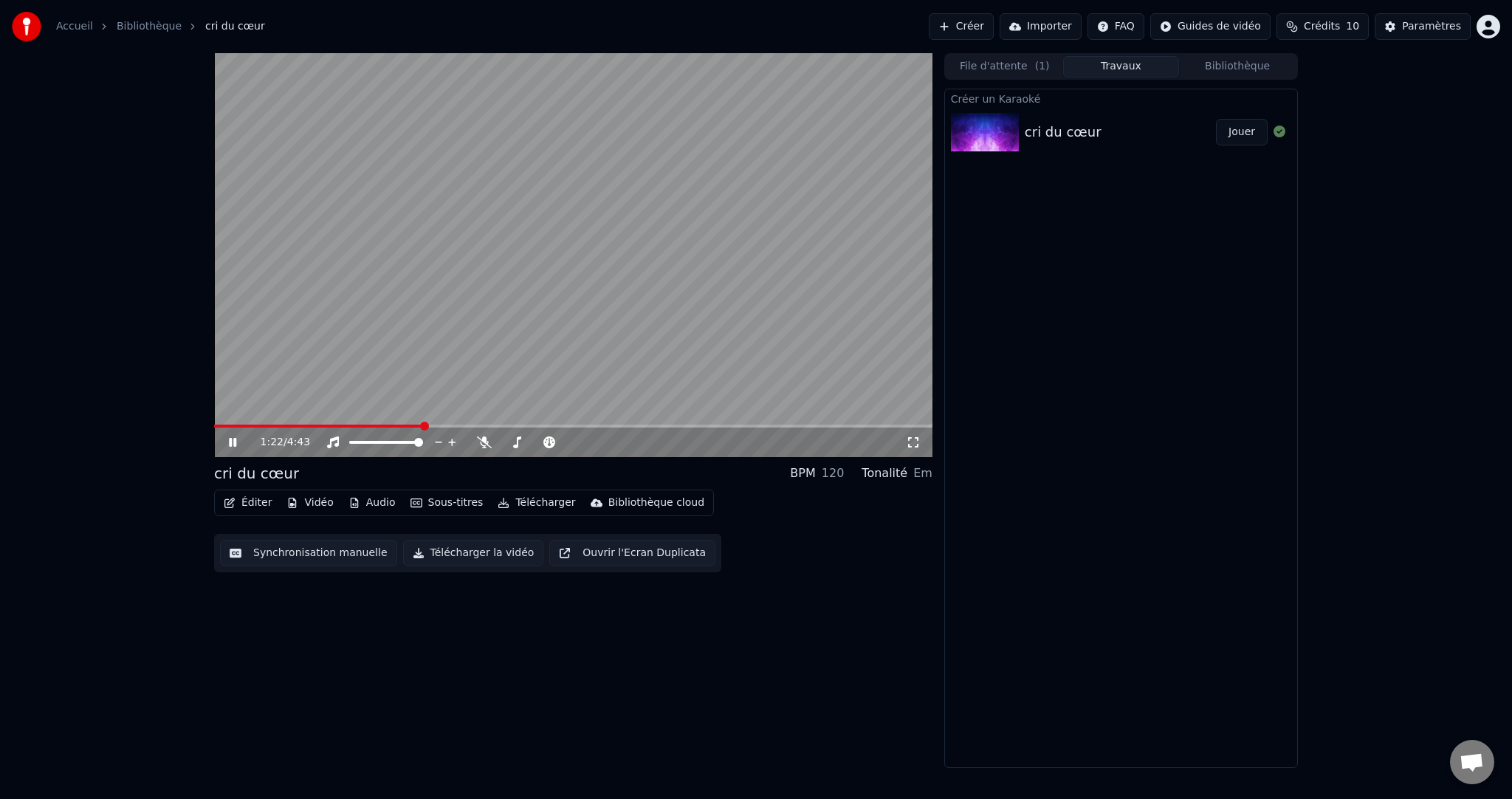
click at [253, 505] on button "Éditer" at bounding box center [248, 503] width 60 height 21
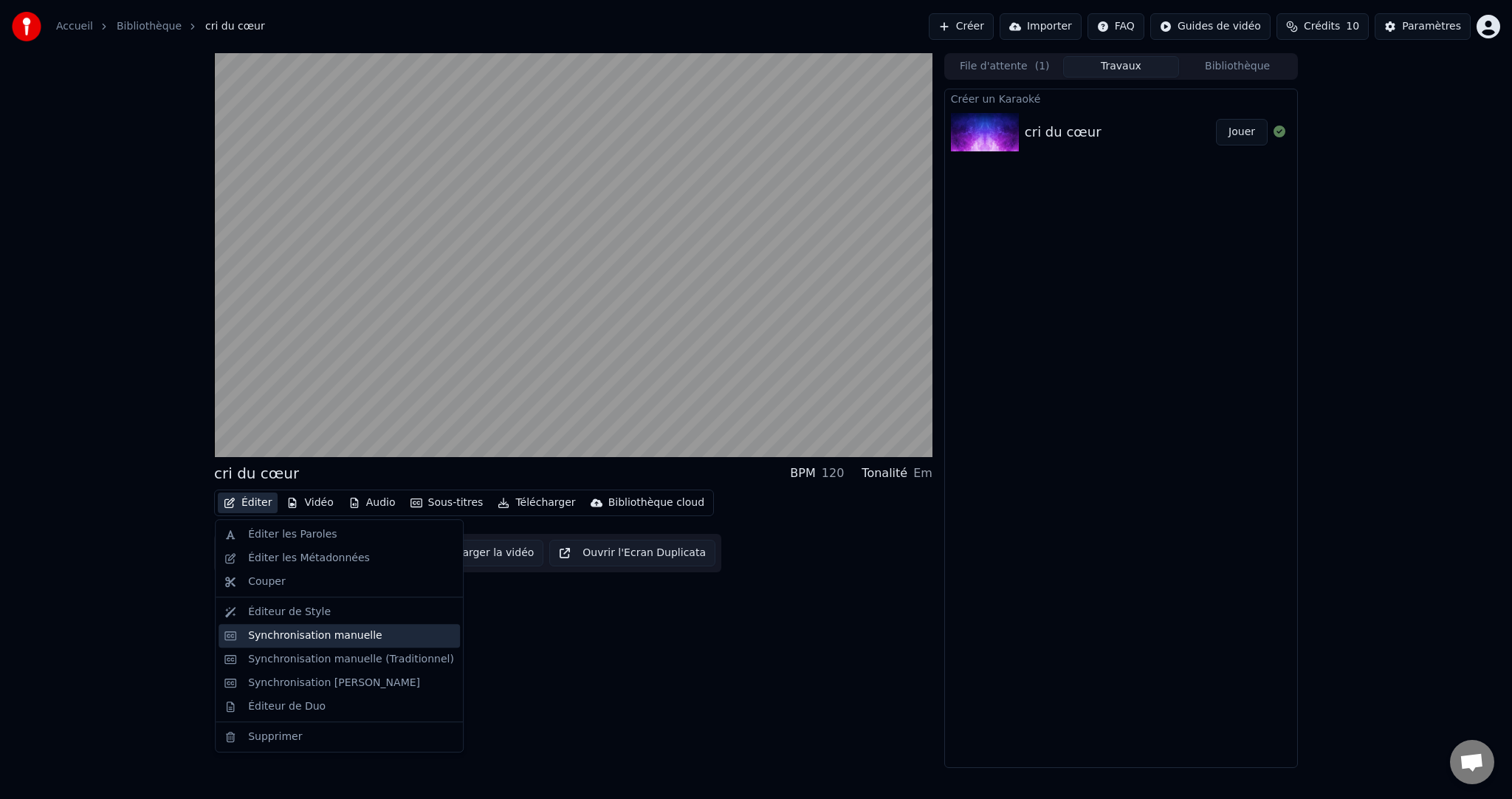
click at [350, 637] on div "Synchronisation manuelle" at bounding box center [315, 636] width 134 height 15
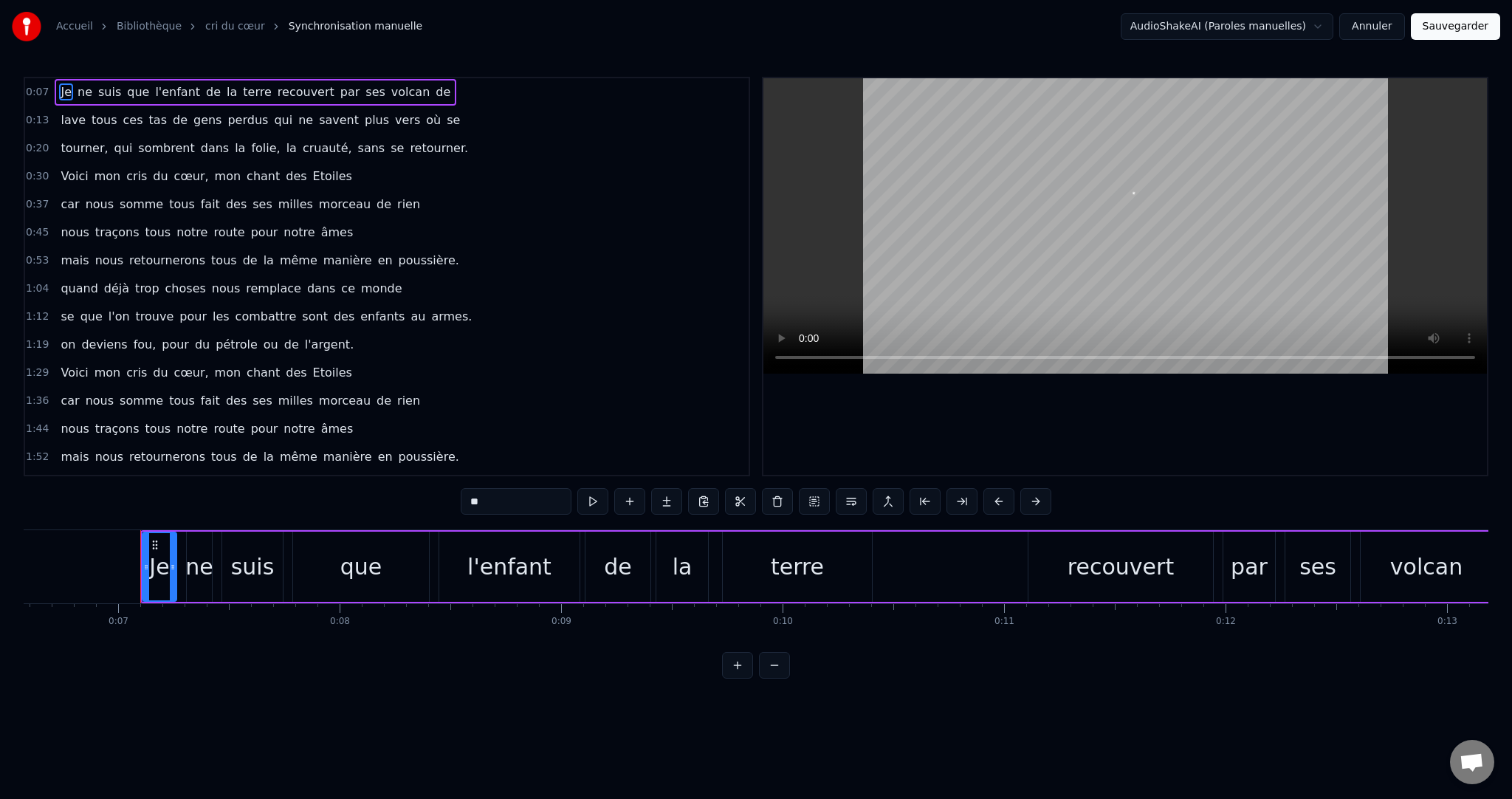
scroll to position [0, 1498]
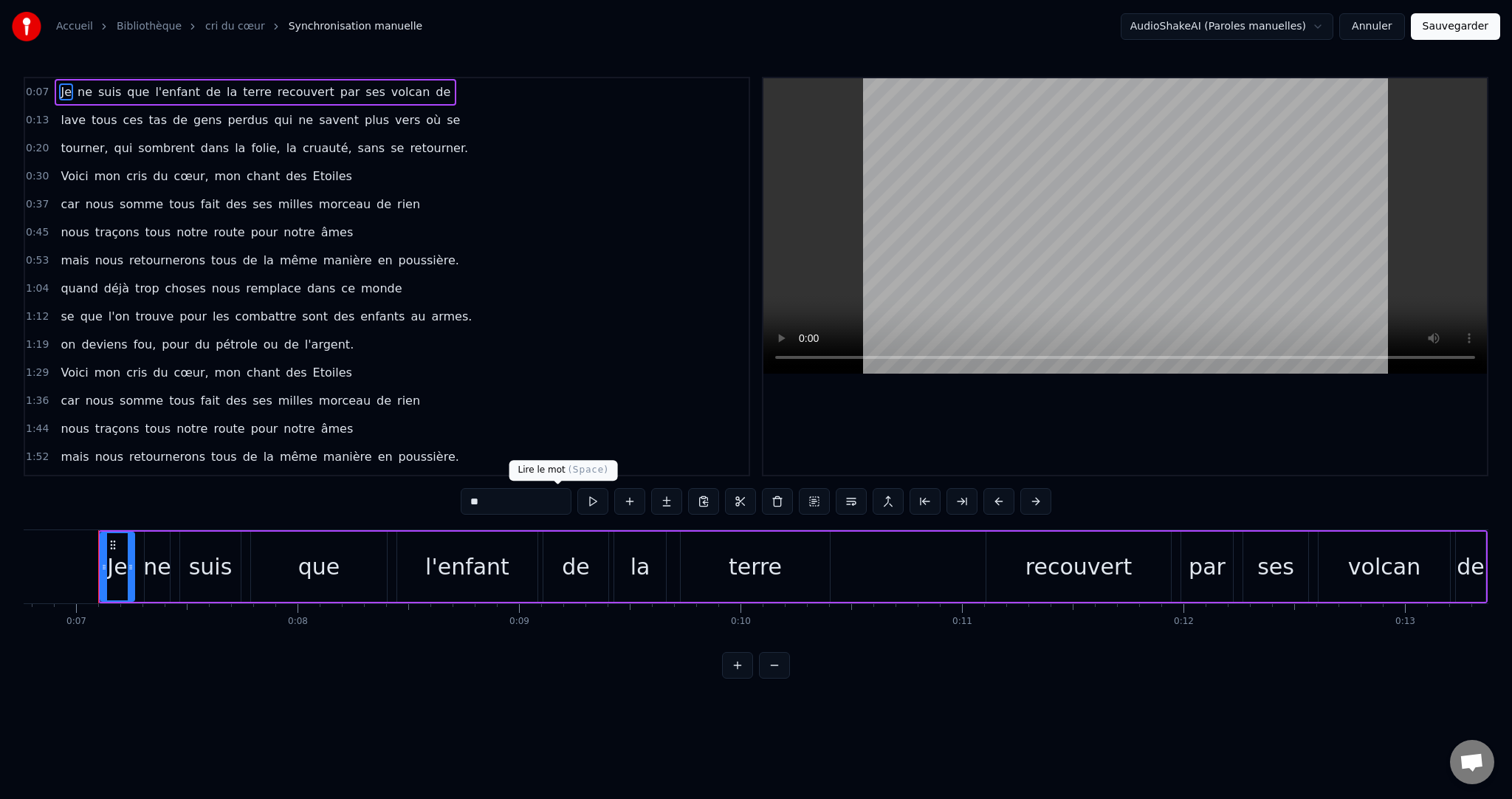
click at [578, 501] on button at bounding box center [593, 502] width 31 height 27
drag, startPoint x: 113, startPoint y: 570, endPoint x: 171, endPoint y: 572, distance: 58.0
click at [171, 572] on div "Je ne suis que l'enfant de la terre recouvert par ses volcan de" at bounding box center [793, 567] width 1389 height 73
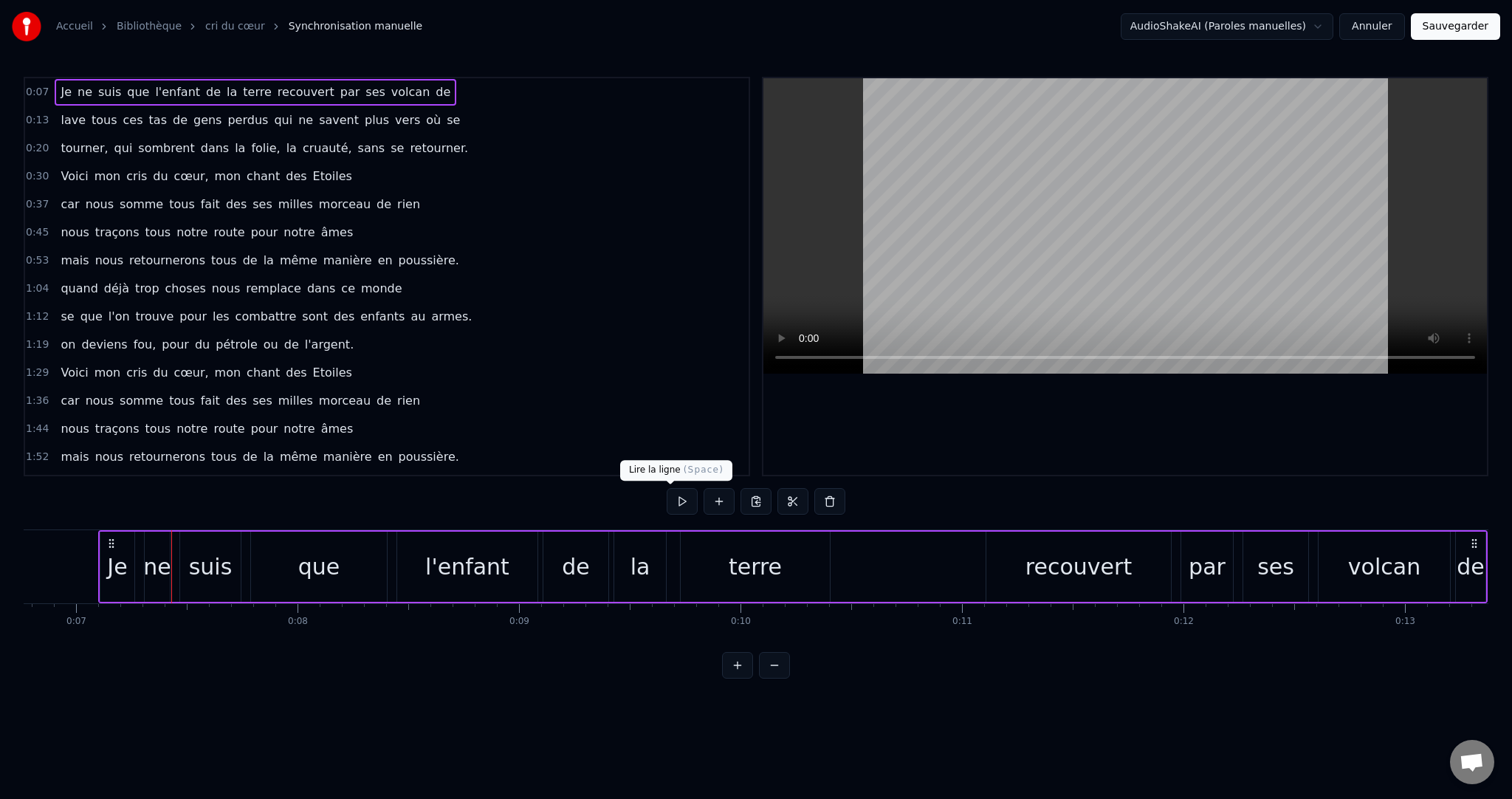
click at [668, 500] on button at bounding box center [682, 502] width 31 height 27
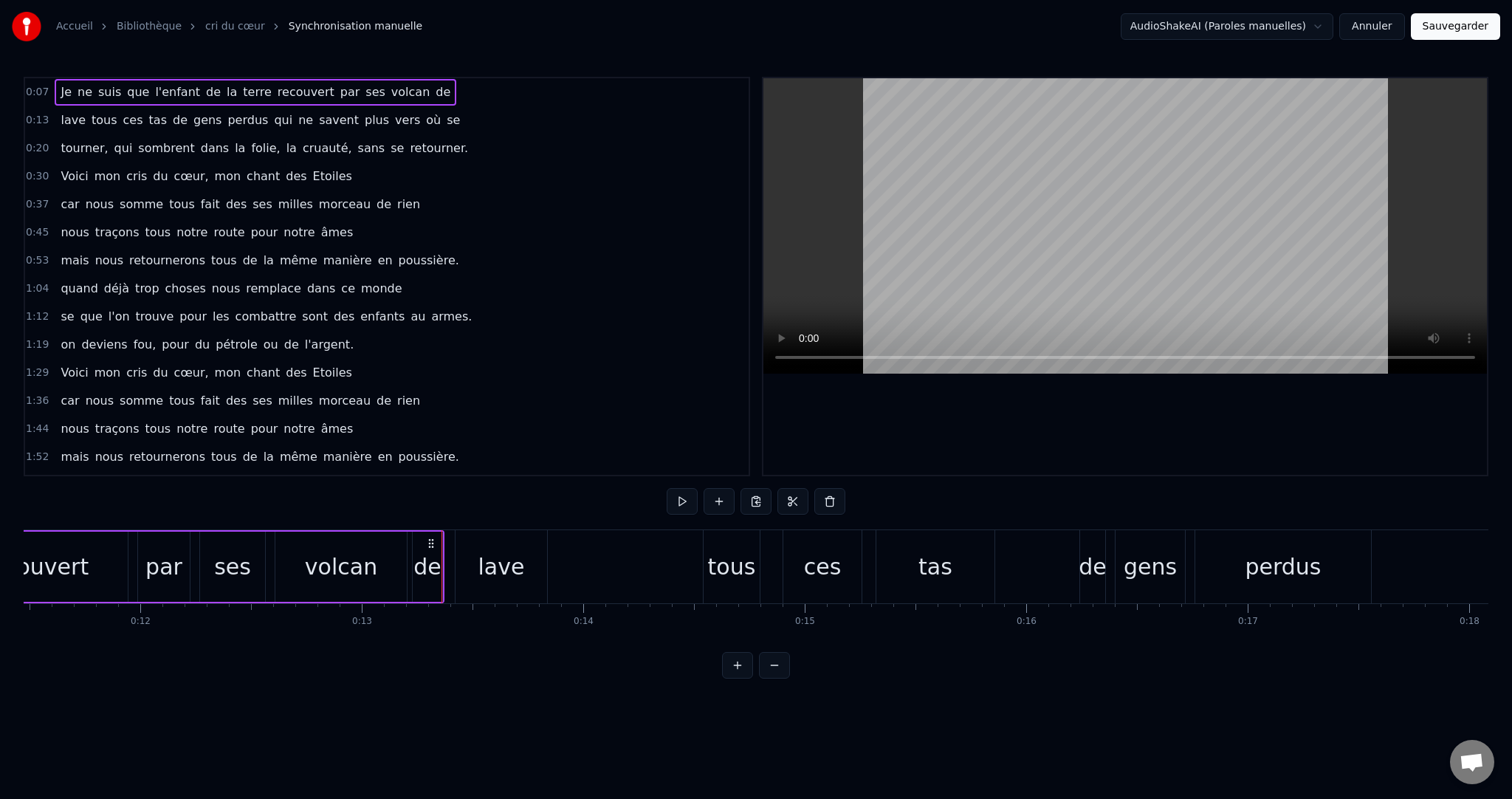
scroll to position [0, 2855]
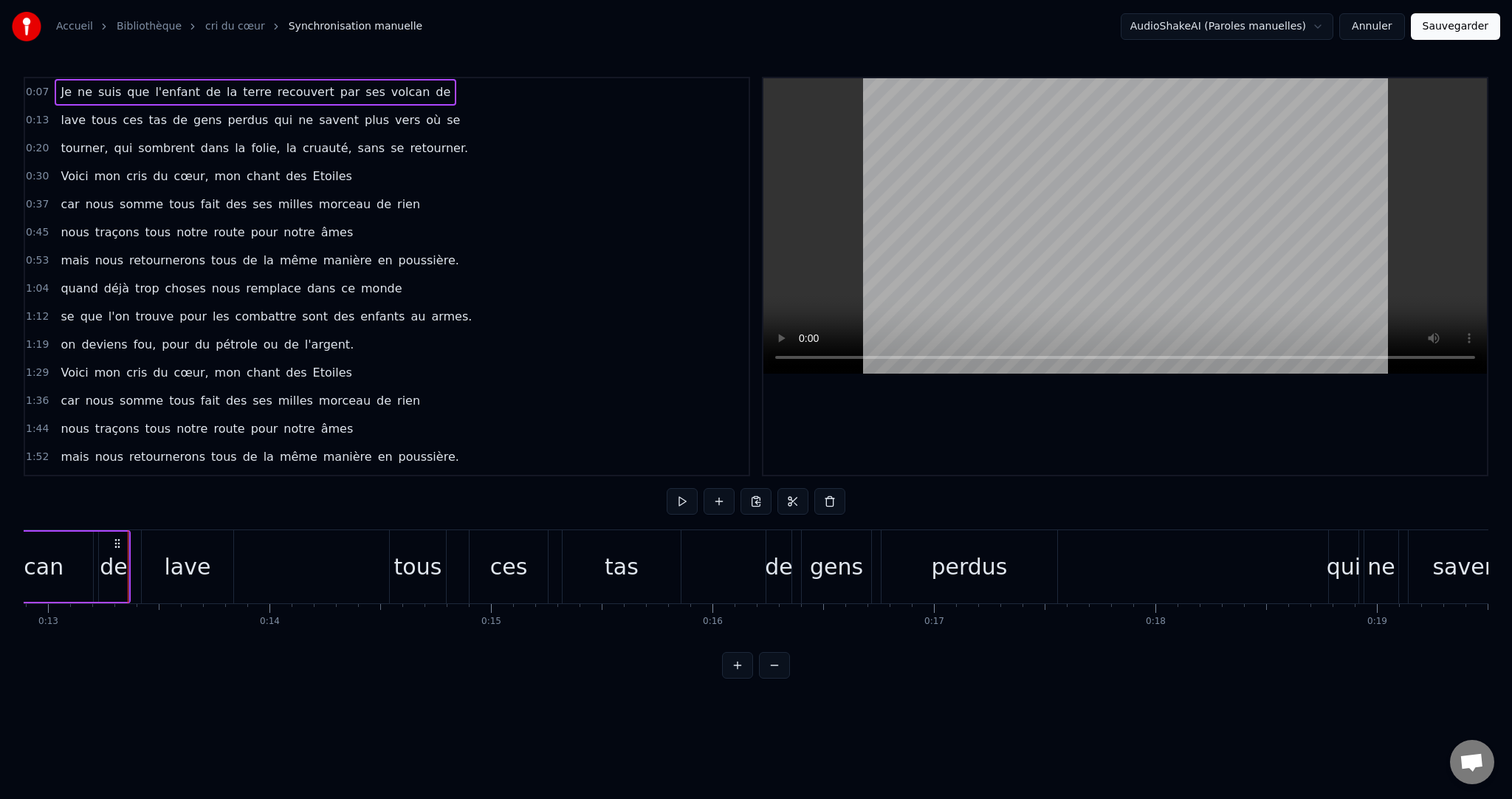
click at [668, 500] on button at bounding box center [682, 502] width 31 height 27
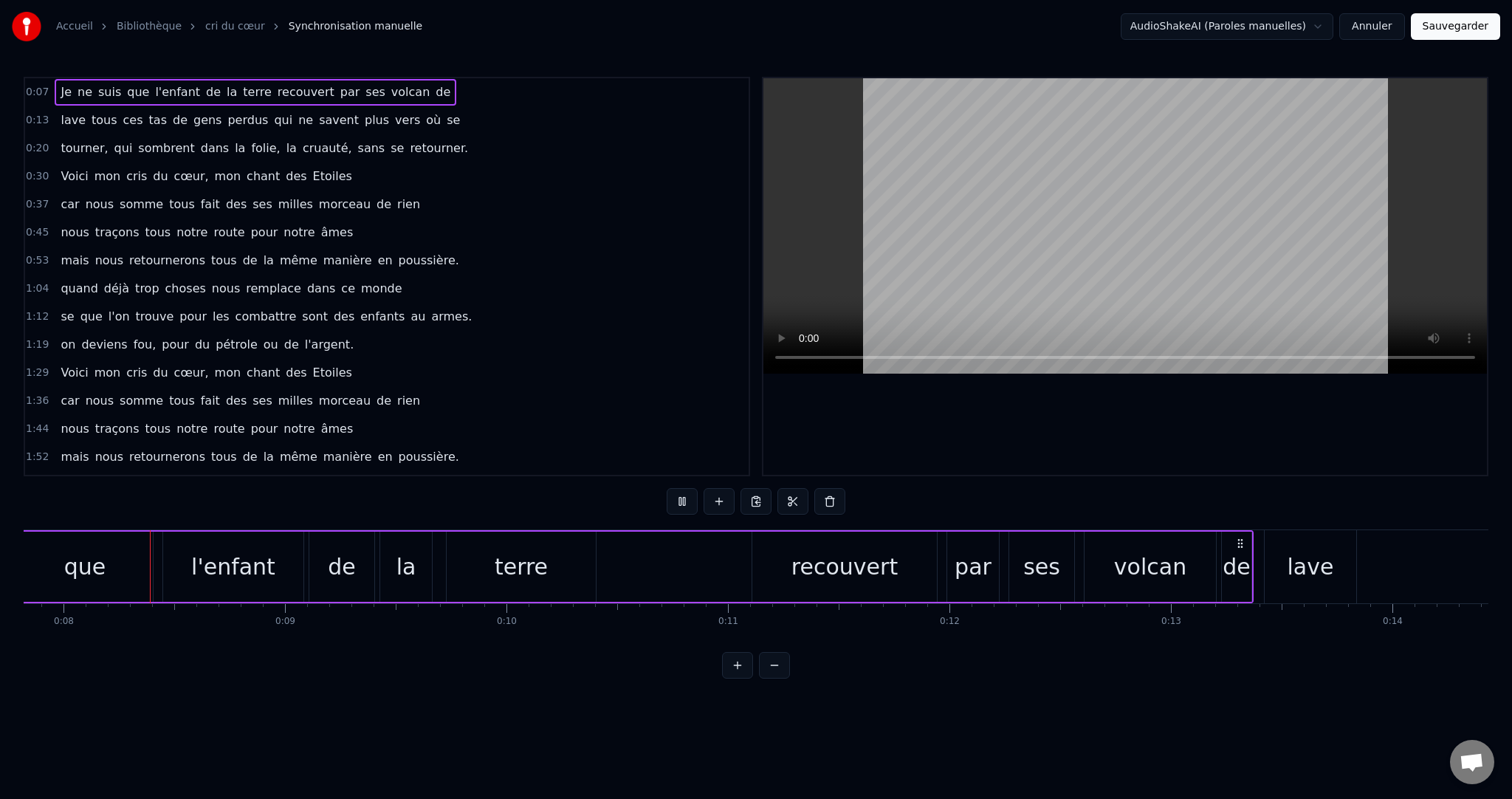
scroll to position [0, 1719]
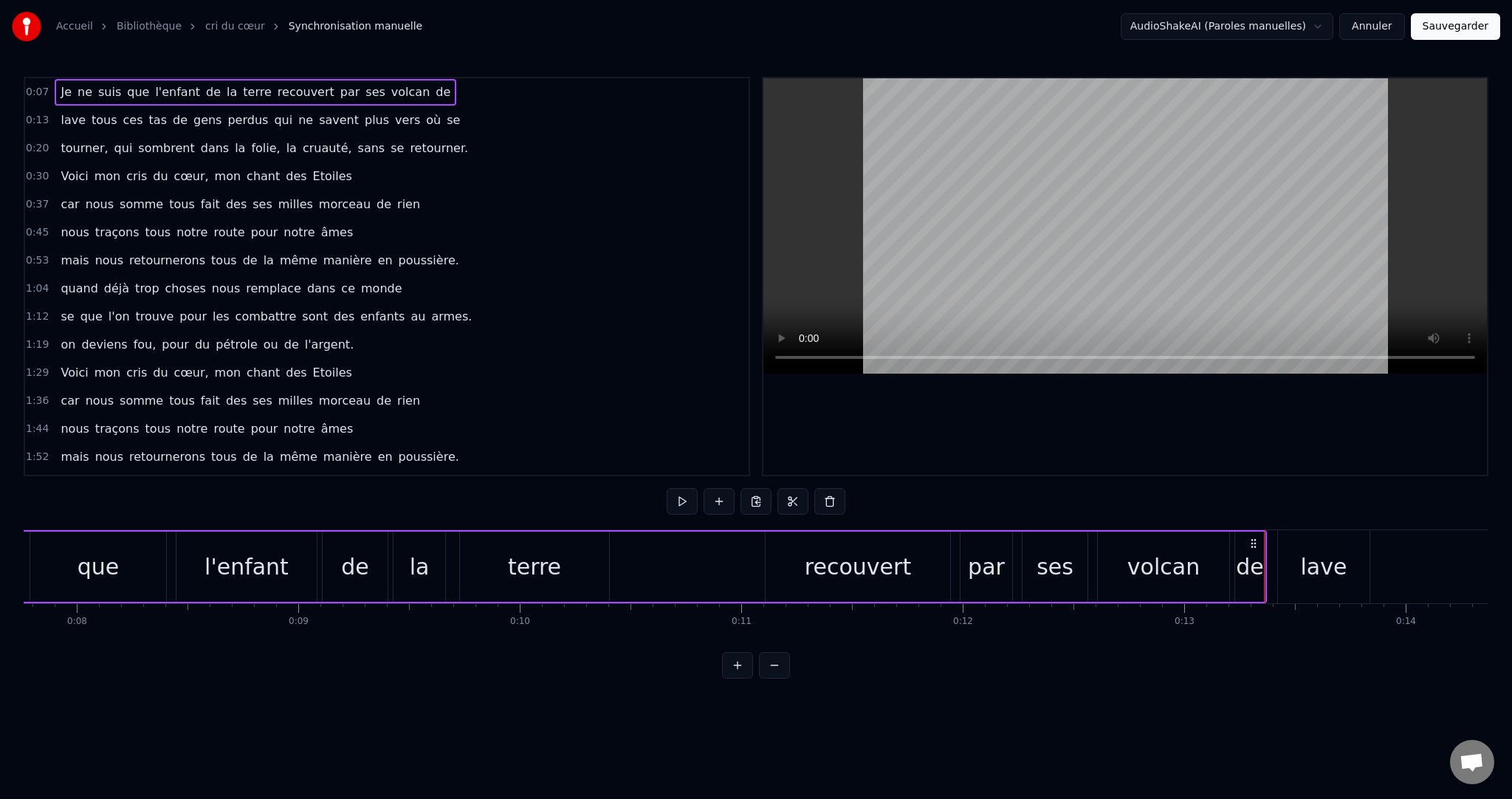
drag, startPoint x: 695, startPoint y: 569, endPoint x: 1323, endPoint y: 578, distance: 628.1
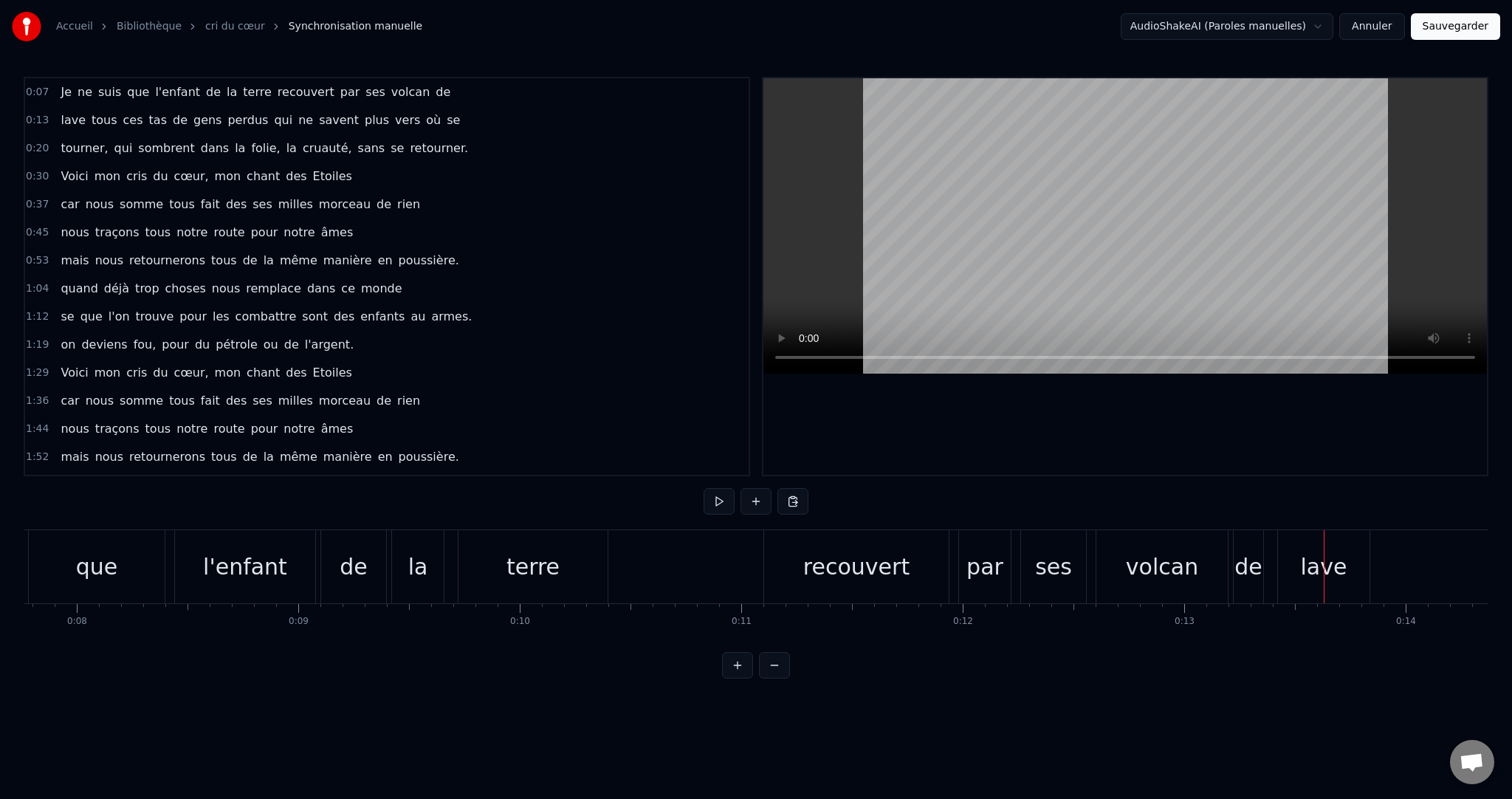
click at [1324, 578] on div at bounding box center [1324, 567] width 1 height 73
drag, startPoint x: 1238, startPoint y: 585, endPoint x: 1385, endPoint y: 585, distance: 147.0
drag, startPoint x: 1188, startPoint y: 579, endPoint x: 1331, endPoint y: 578, distance: 143.0
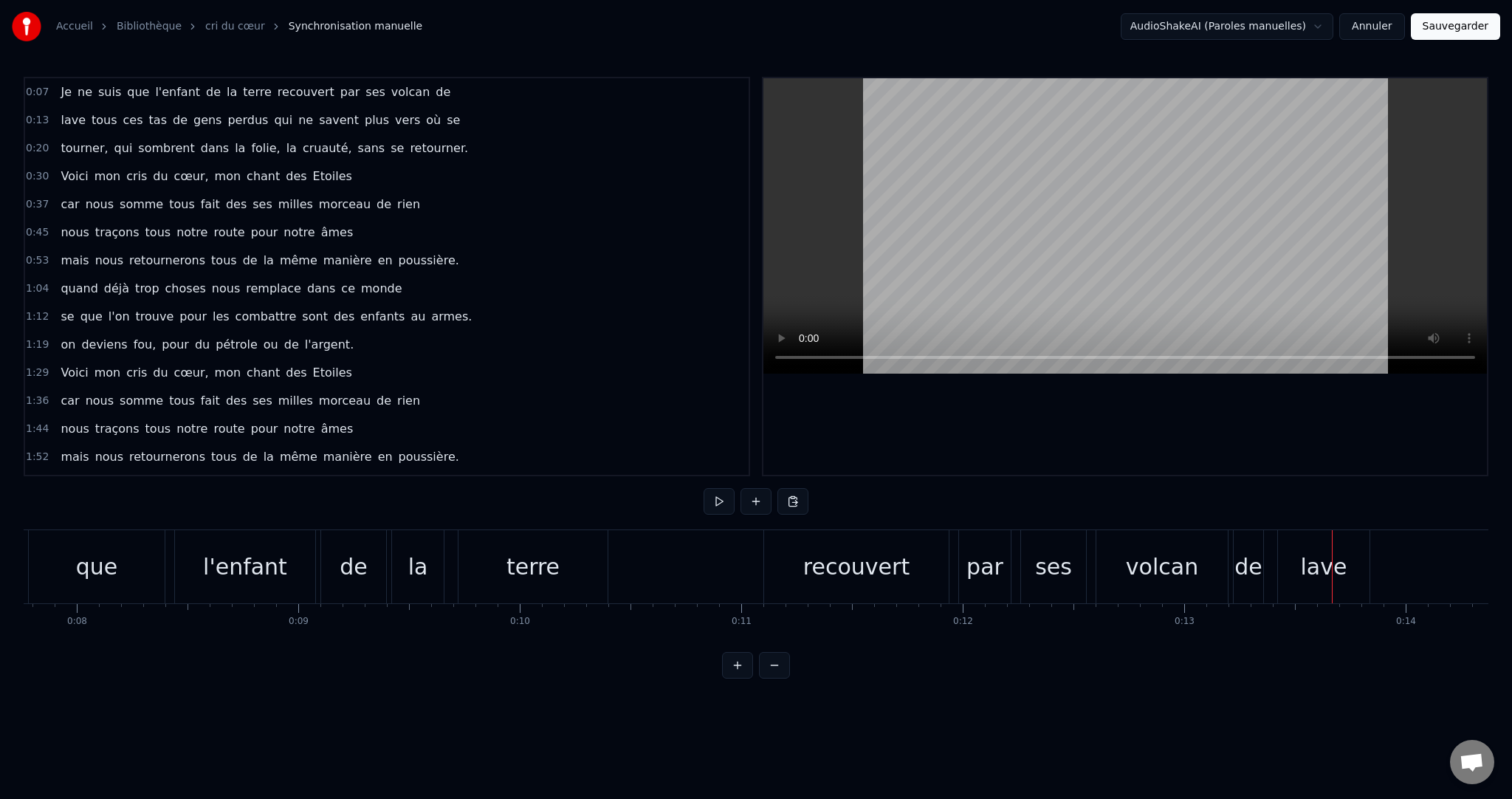
click at [1332, 578] on div at bounding box center [1332, 567] width 1 height 73
click at [714, 500] on button at bounding box center [718, 502] width 31 height 27
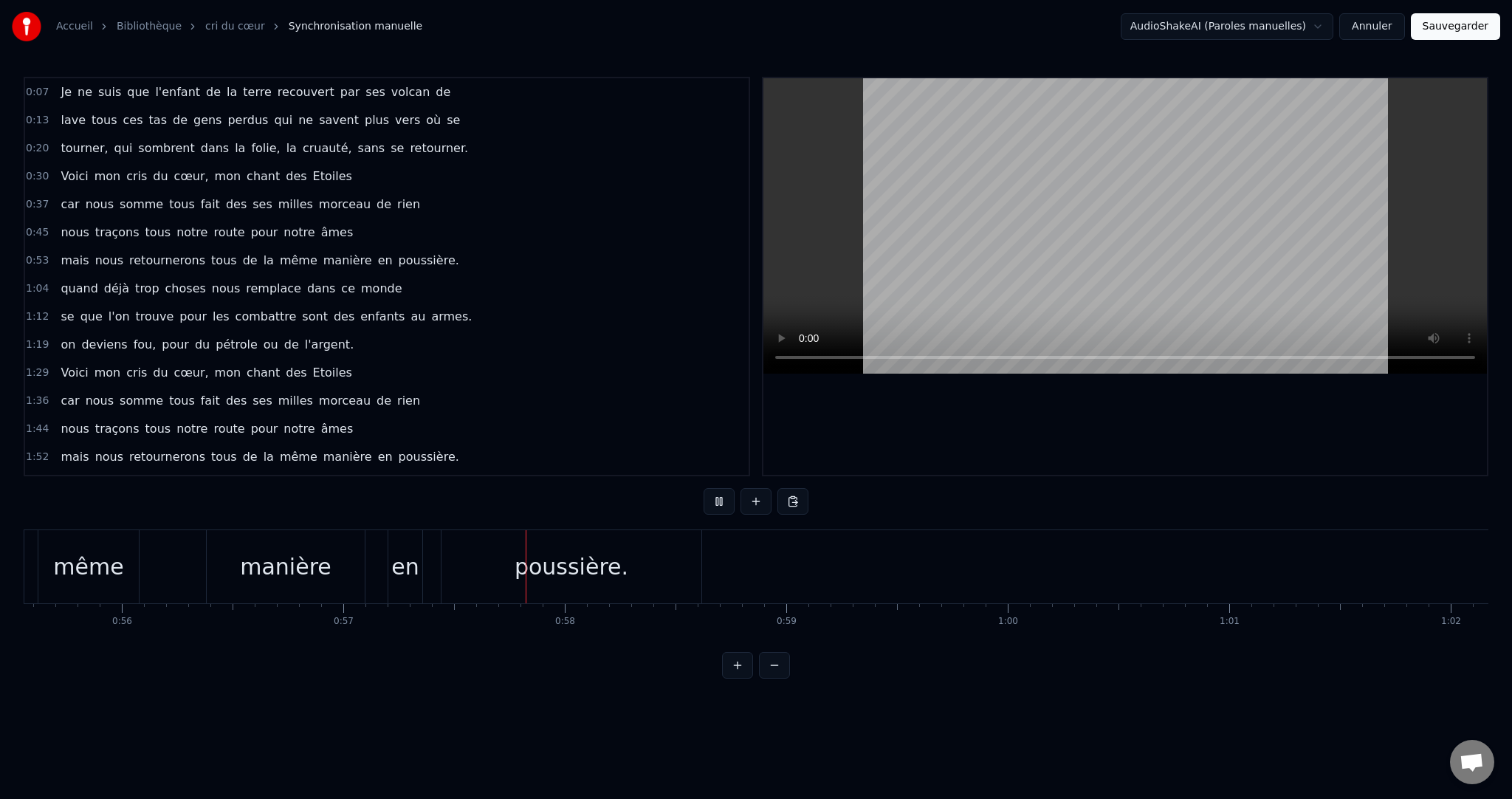
scroll to position [0, 12622]
click at [1329, 25] on html "Accueil Bibliothèque cri du cœur Synchronisation manuelle AudioShakeAI (Paroles…" at bounding box center [756, 351] width 1512 height 702
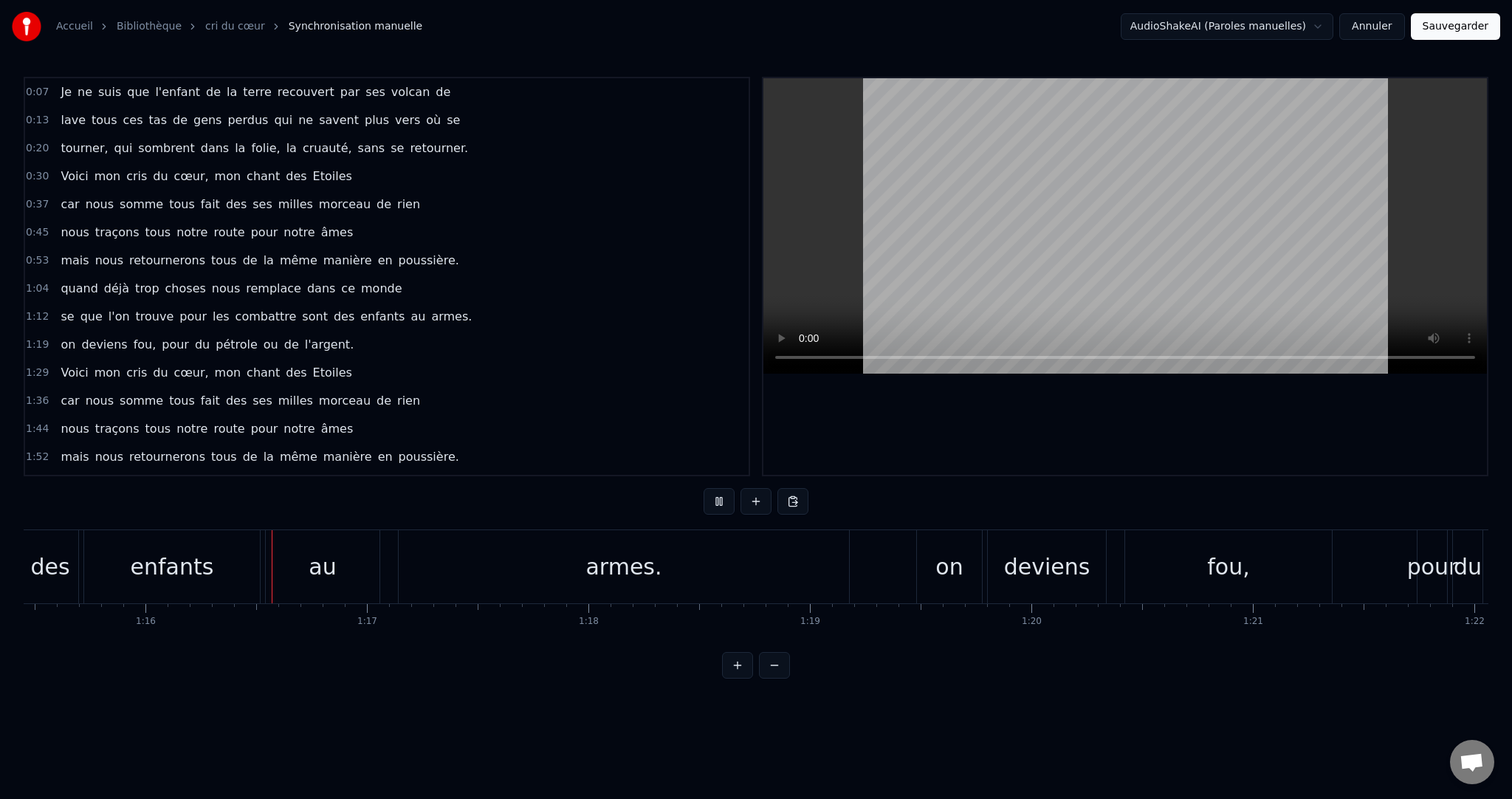
scroll to position [0, 16713]
click at [1477, 27] on button "Sauvegarder" at bounding box center [1455, 27] width 89 height 27
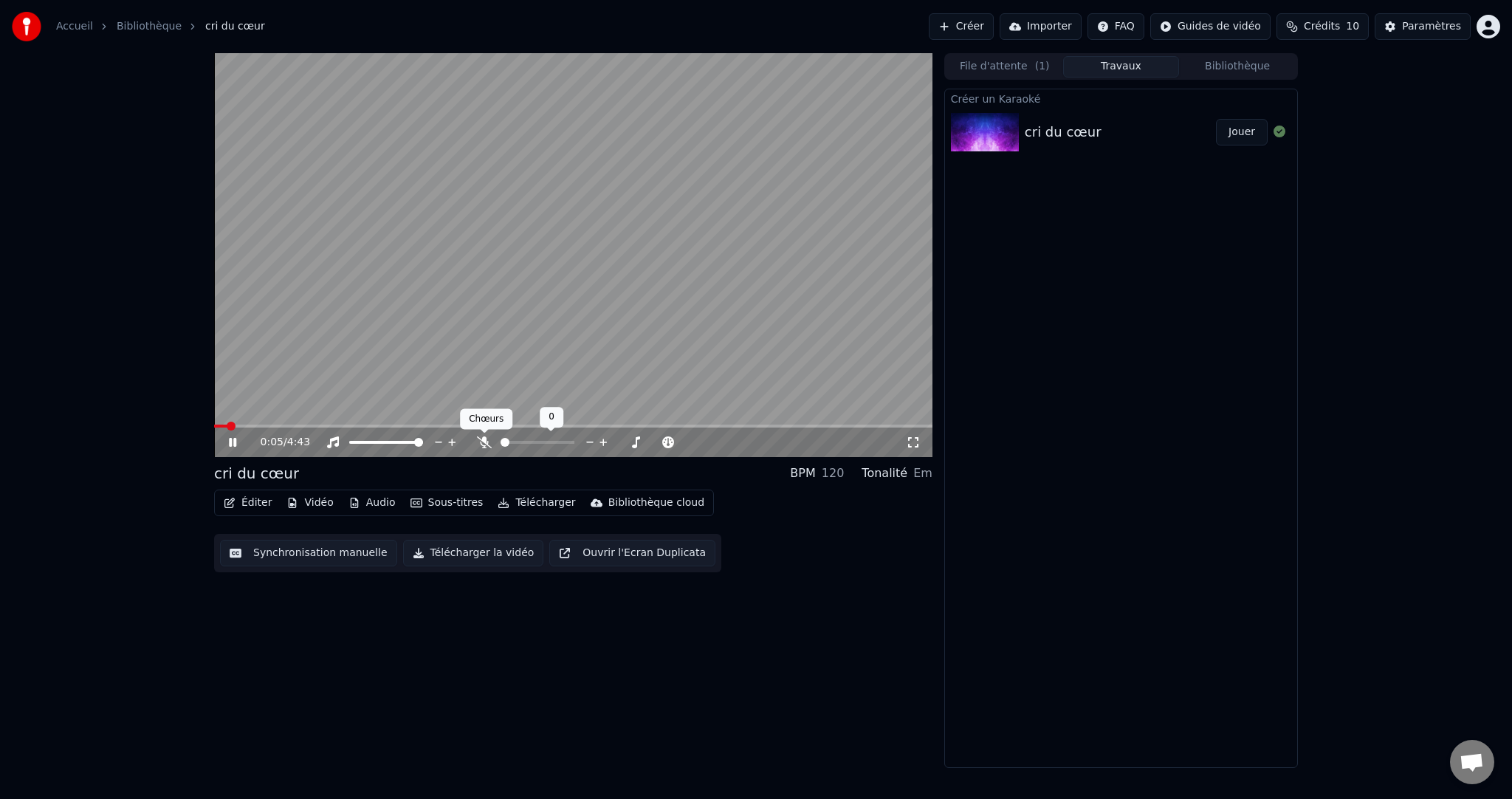
click at [482, 441] on icon at bounding box center [484, 443] width 15 height 12
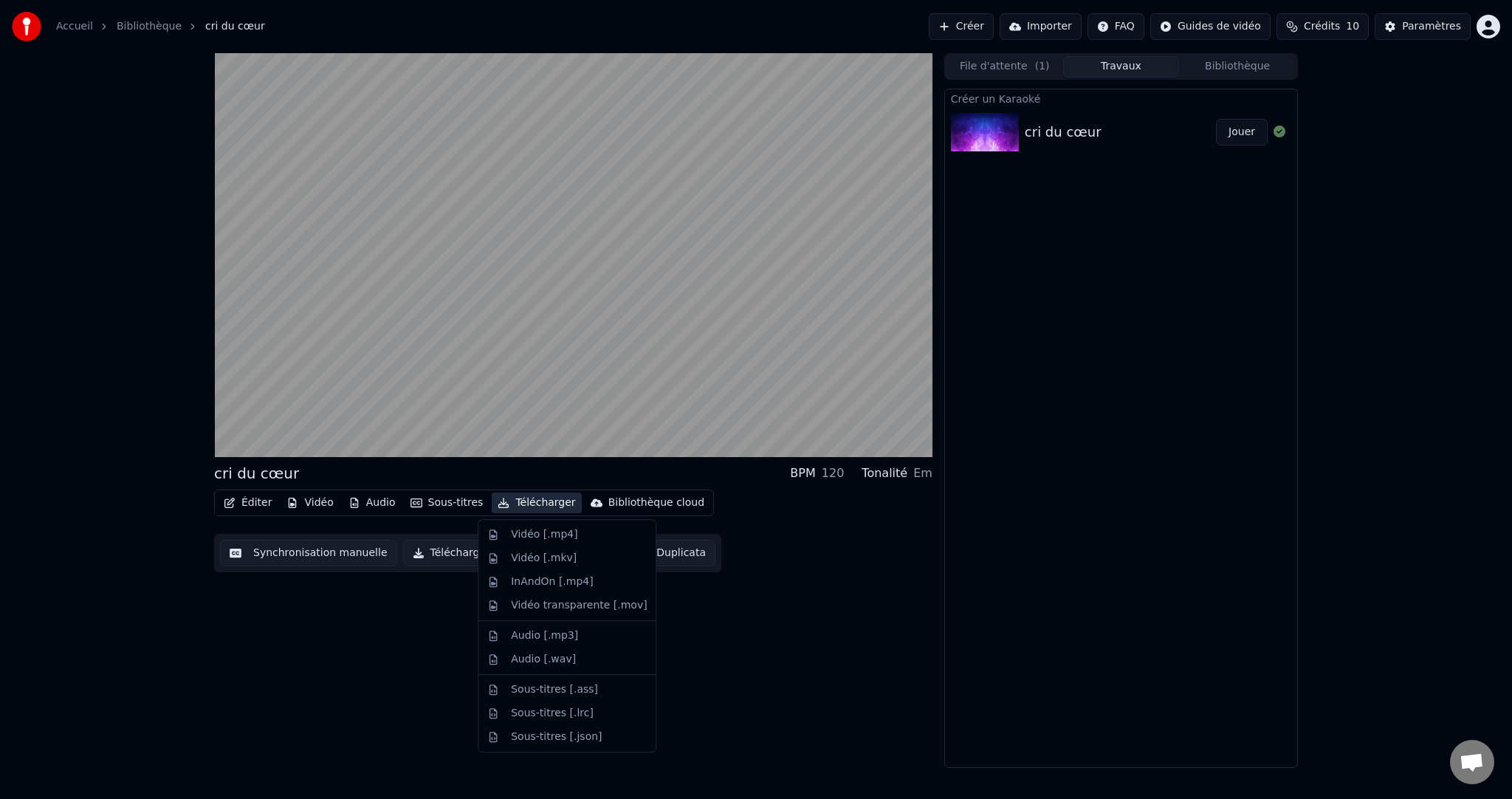
click at [526, 503] on button "Télécharger" at bounding box center [536, 503] width 89 height 21
click at [832, 644] on div "cri du cœur BPM 120 Tonalité Em Éditer Vidéo Audio Sous-titres Télécharger Bibl…" at bounding box center [573, 410] width 718 height 715
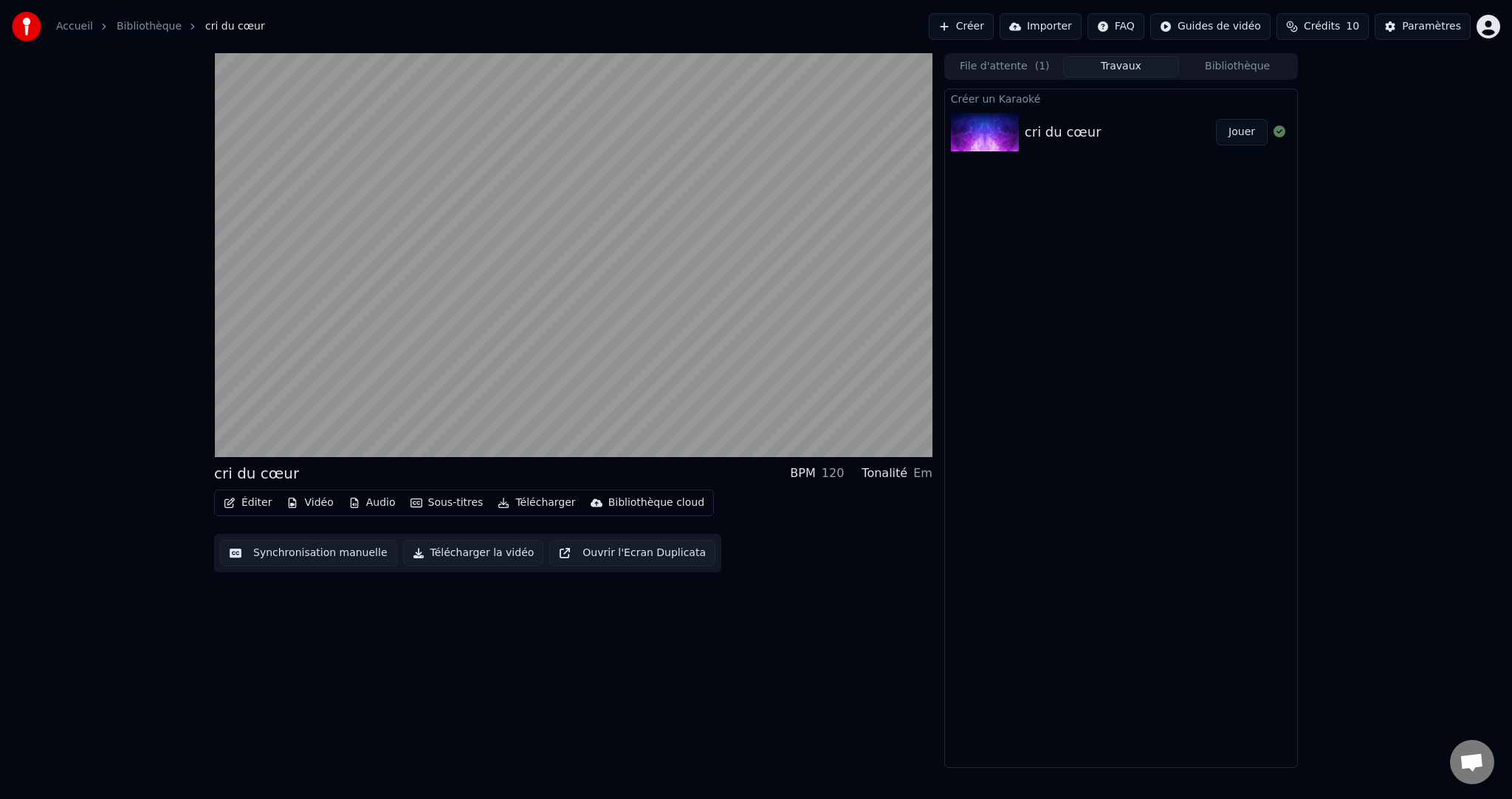
click at [490, 553] on button "Télécharger la vidéo" at bounding box center [473, 554] width 141 height 27
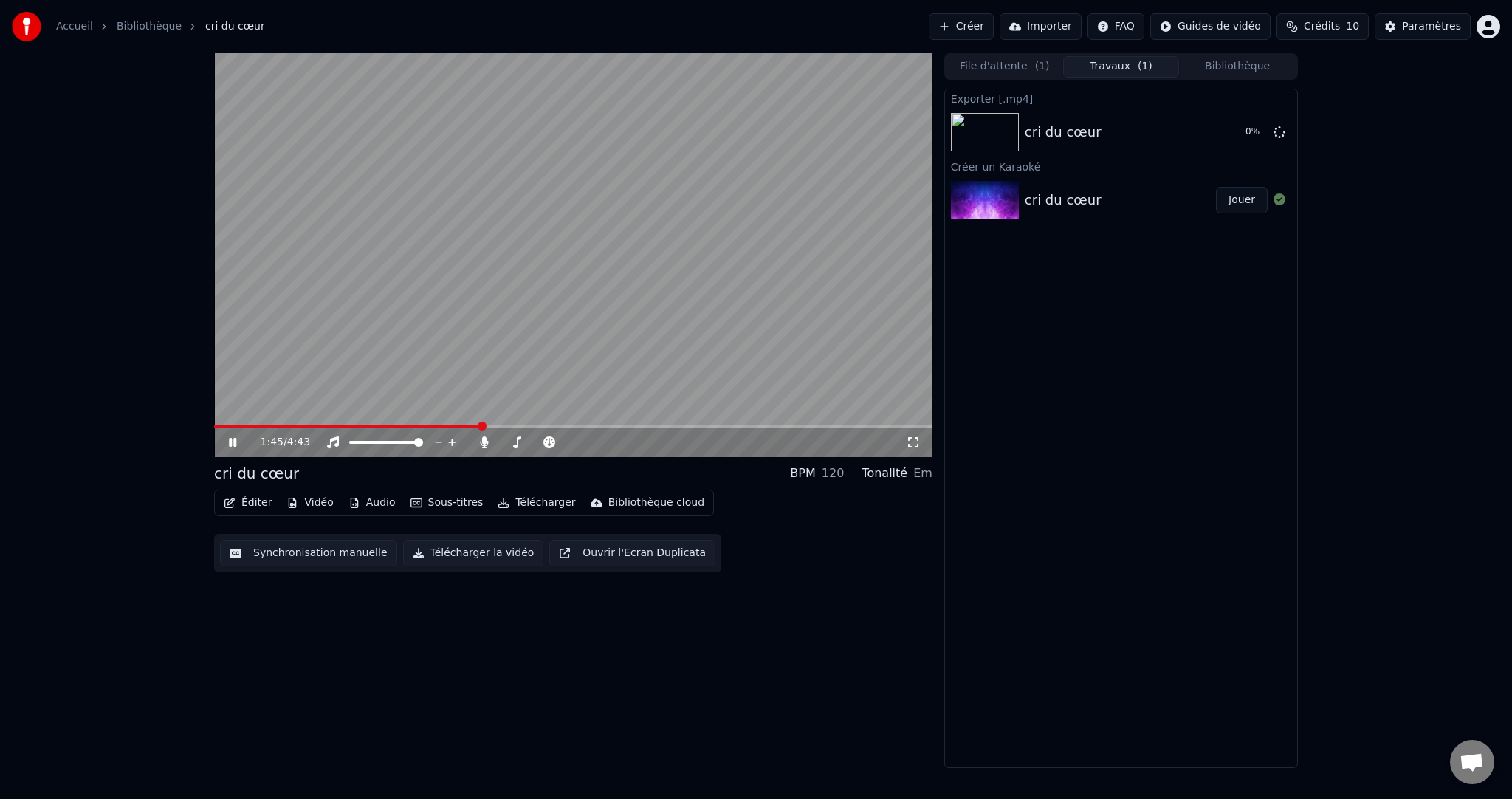
click at [243, 441] on icon at bounding box center [243, 443] width 35 height 12
click at [884, 668] on div "1:45 / 4:43 cri du cœur BPM 120 Tonalité Em Éditer Vidéo Audio Sous-titres Télé…" at bounding box center [573, 410] width 718 height 715
click at [1232, 141] on button "Afficher" at bounding box center [1235, 133] width 65 height 27
click at [478, 445] on icon at bounding box center [484, 443] width 15 height 12
click at [232, 446] on icon at bounding box center [243, 443] width 35 height 12
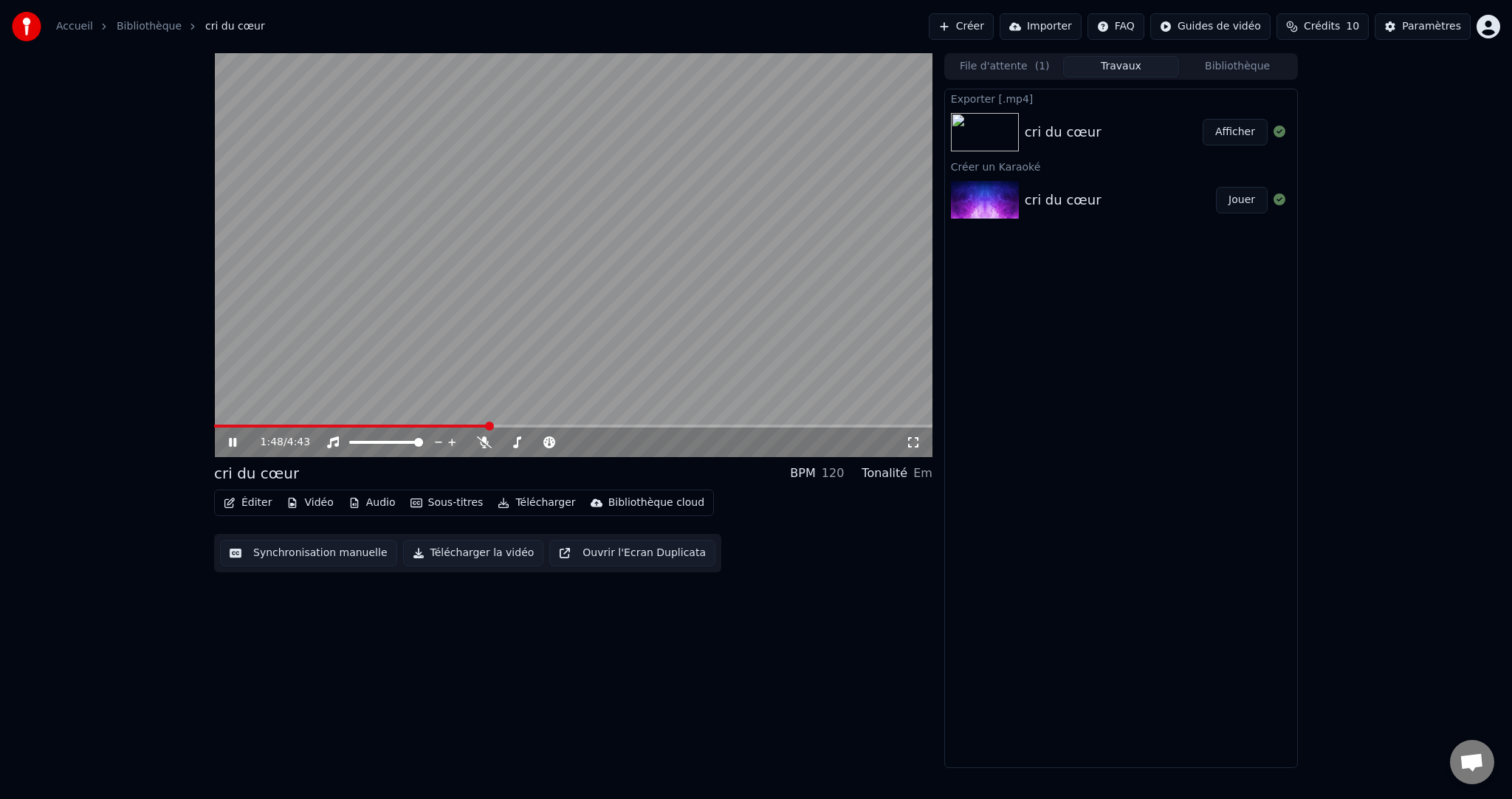
click at [537, 505] on button "Télécharger" at bounding box center [536, 503] width 89 height 21
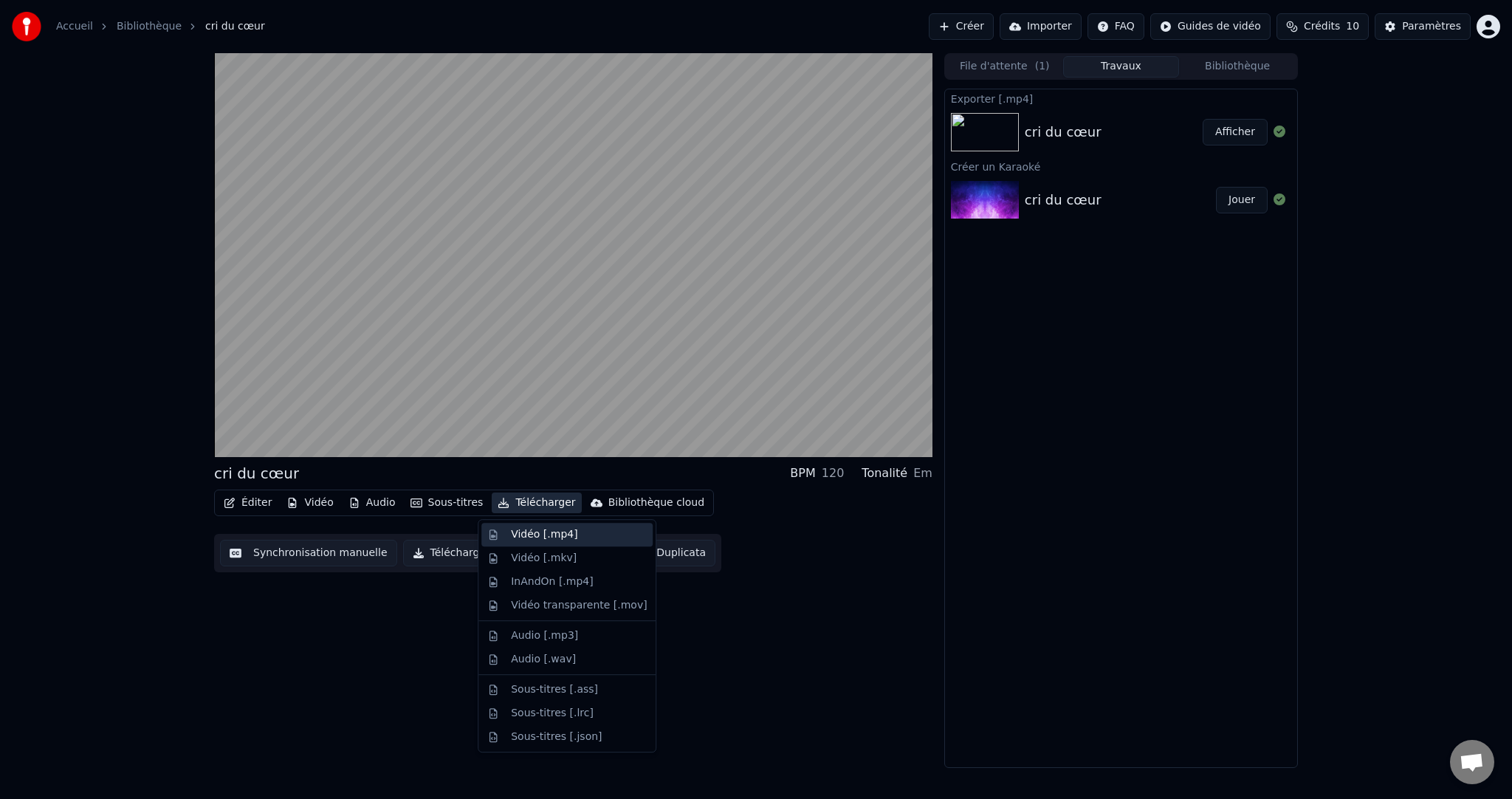
click at [556, 533] on div "Vidéo [.mp4]" at bounding box center [544, 535] width 67 height 15
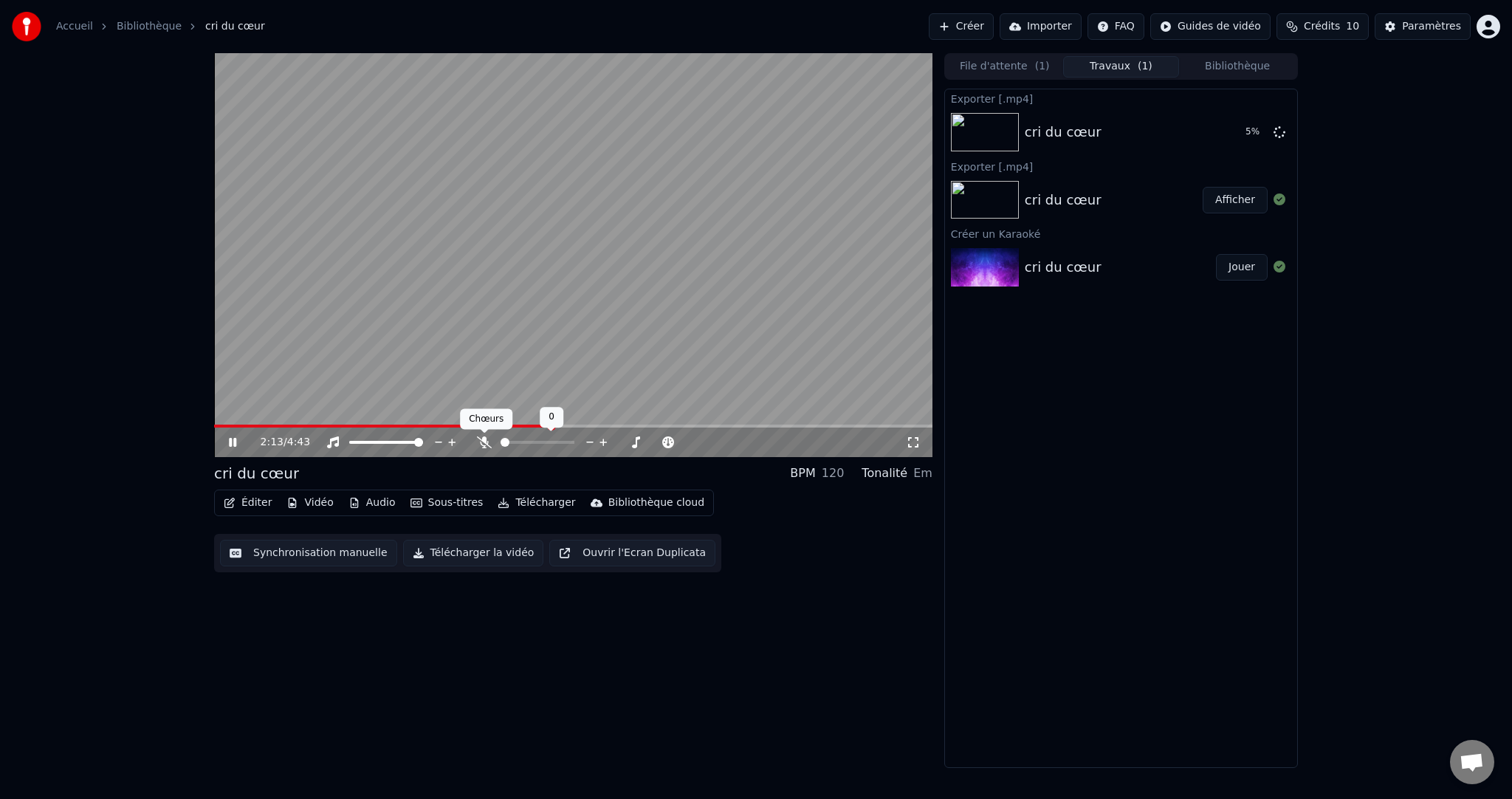
click at [478, 437] on icon at bounding box center [484, 443] width 15 height 12
